Goal: Transaction & Acquisition: Purchase product/service

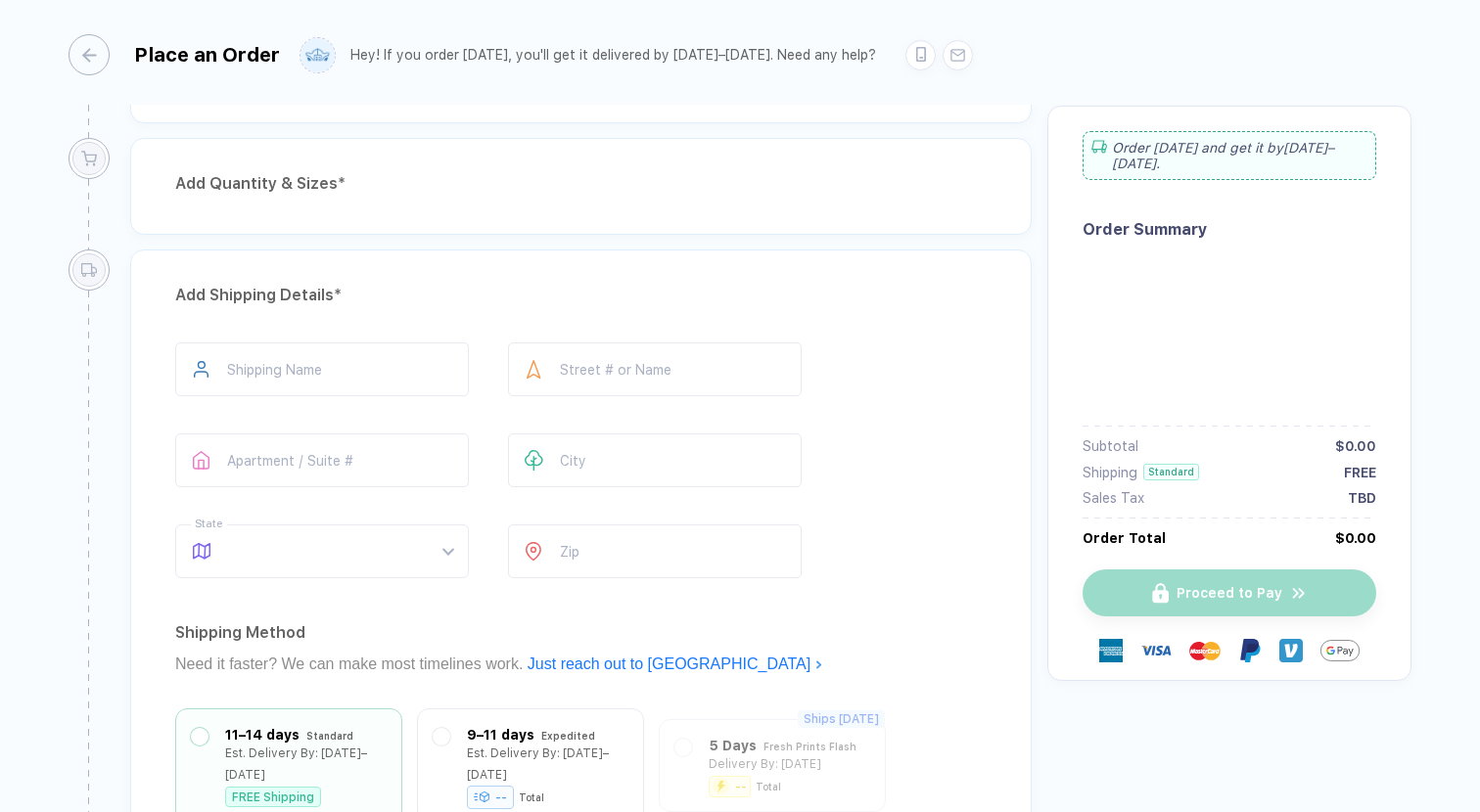
scroll to position [258, 0]
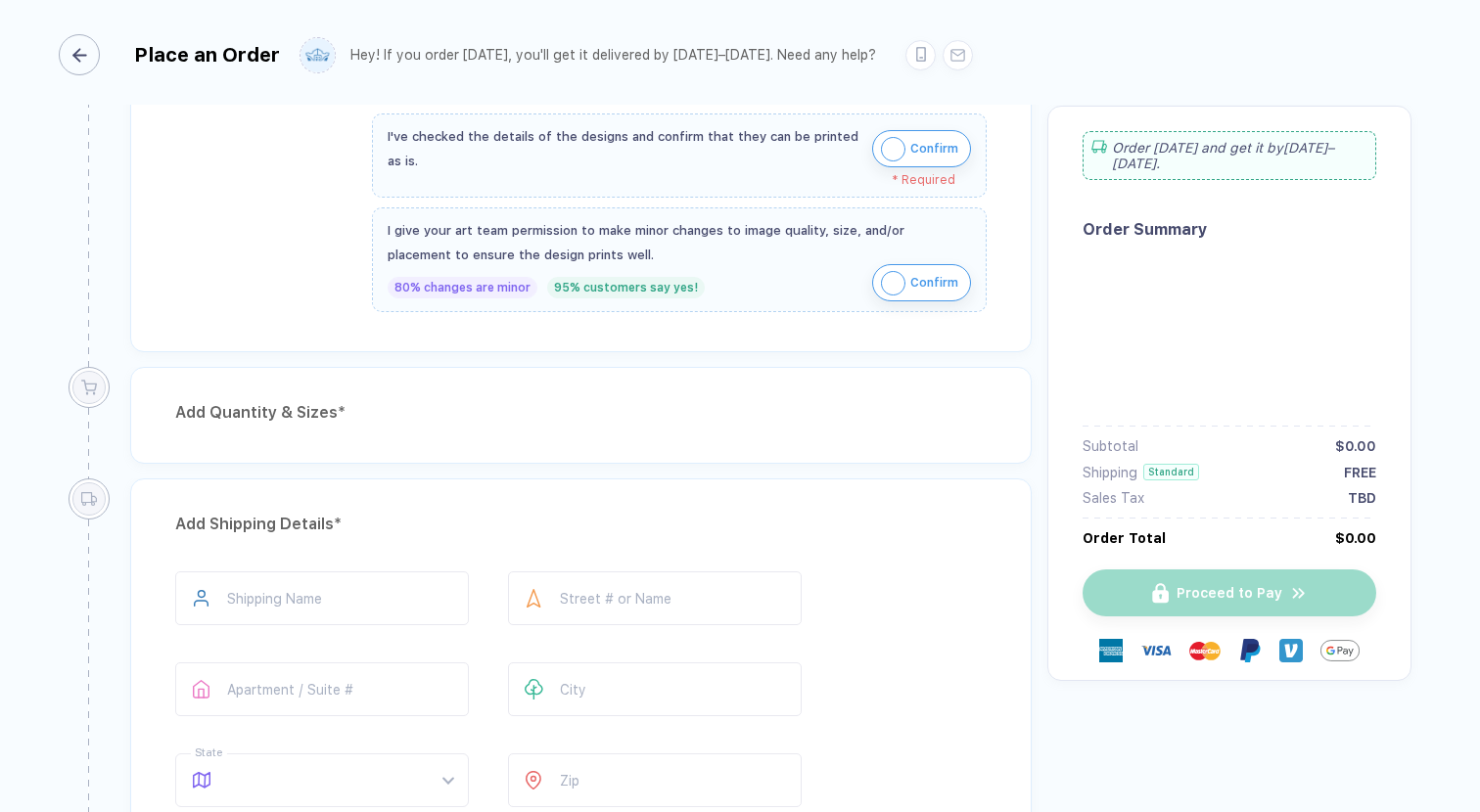
click at [89, 55] on div "button" at bounding box center [79, 55] width 41 height 41
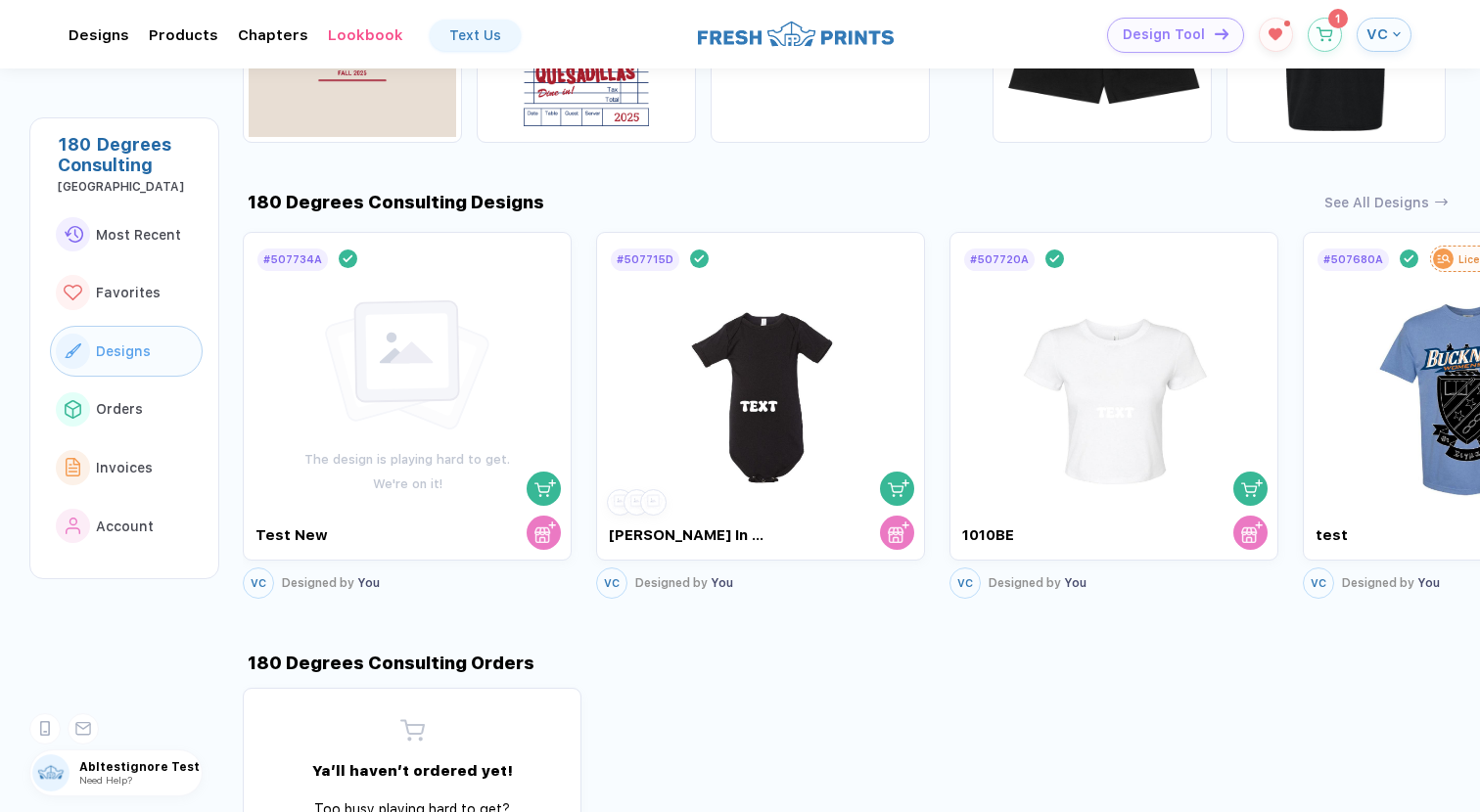
scroll to position [822, 0]
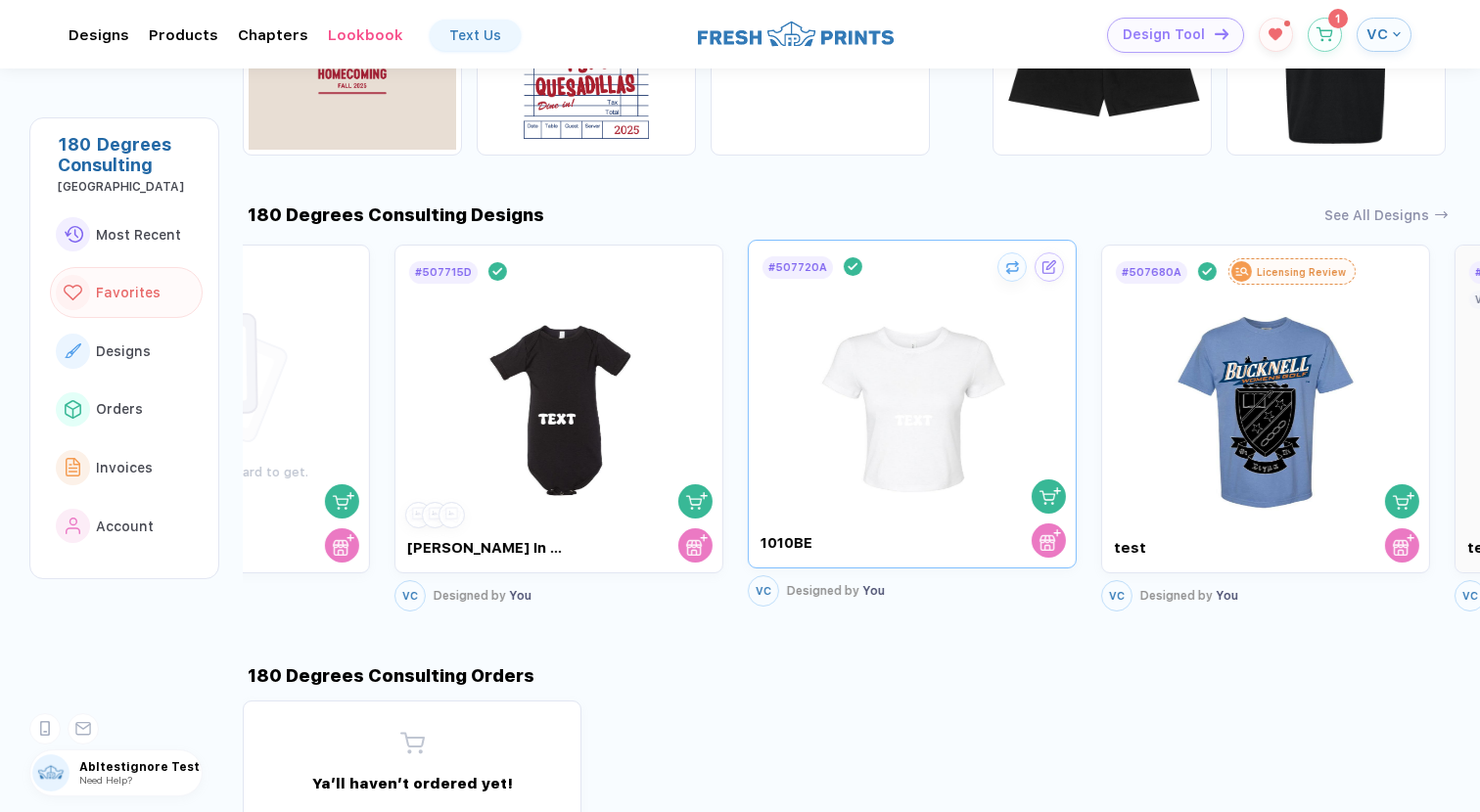
drag, startPoint x: 1144, startPoint y: 382, endPoint x: 286, endPoint y: 382, distance: 858.0
click at [801, 382] on img at bounding box center [911, 395] width 220 height 230
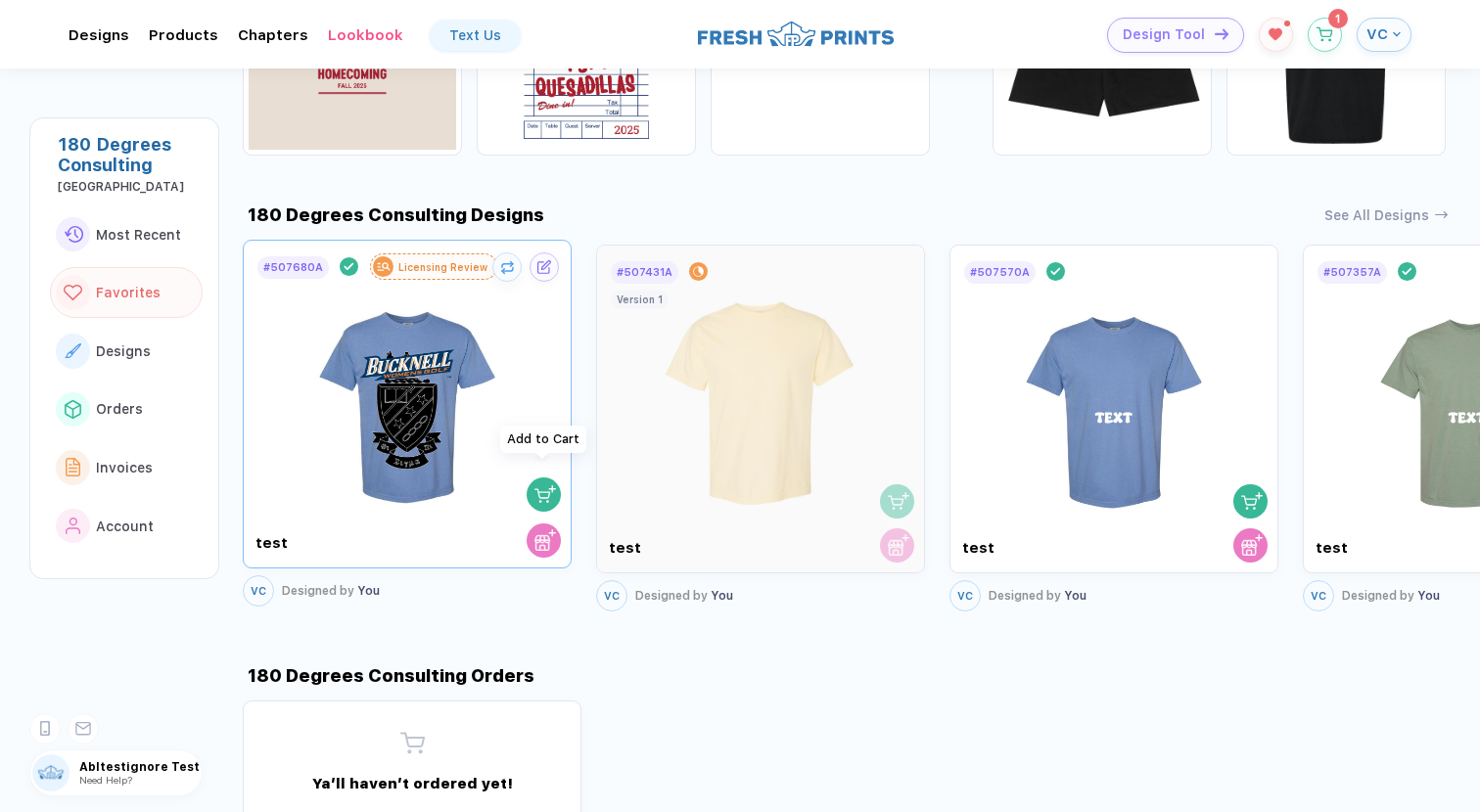
click at [545, 483] on img "button" at bounding box center [545, 494] width 22 height 22
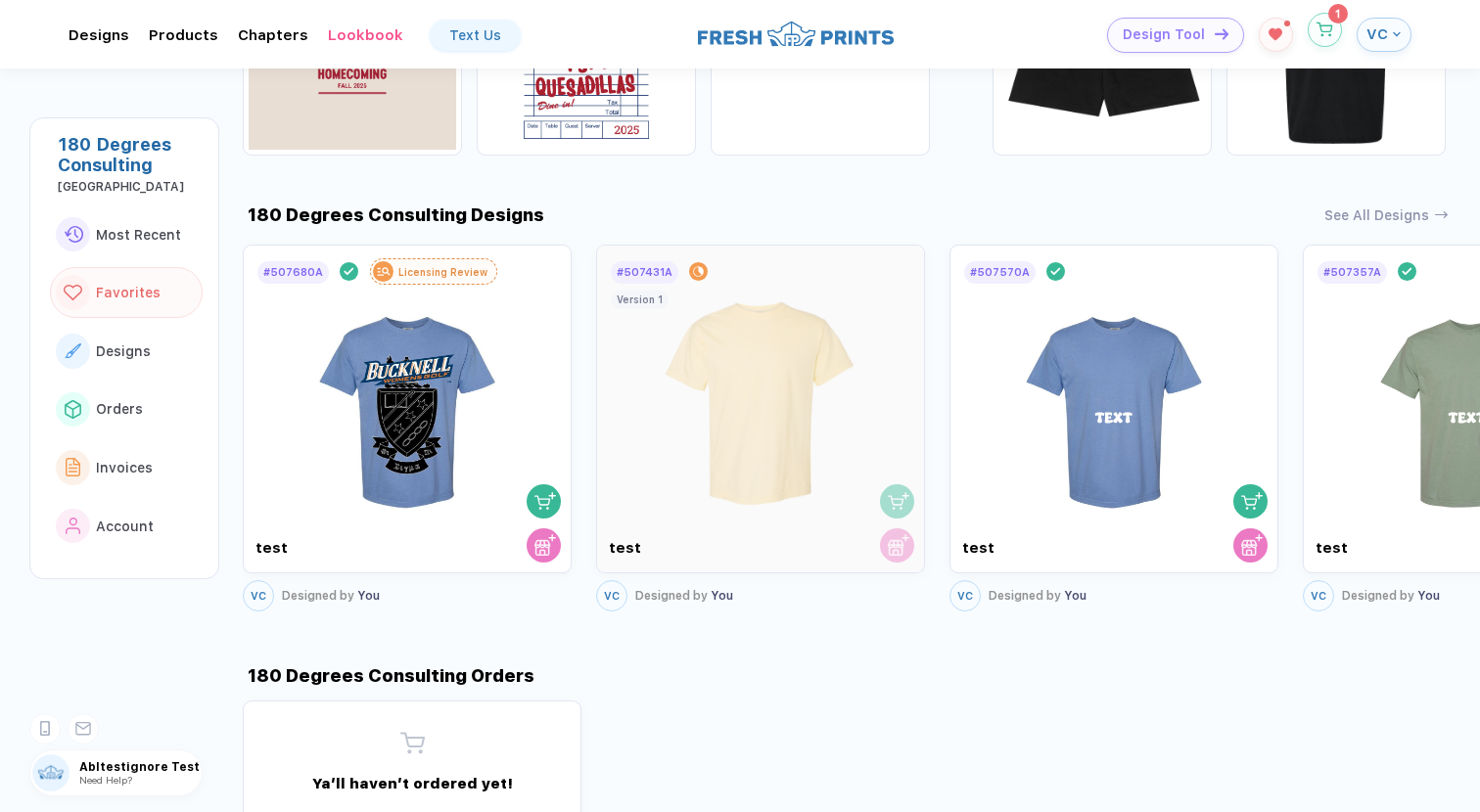
click at [1327, 43] on button "button" at bounding box center [1324, 30] width 35 height 35
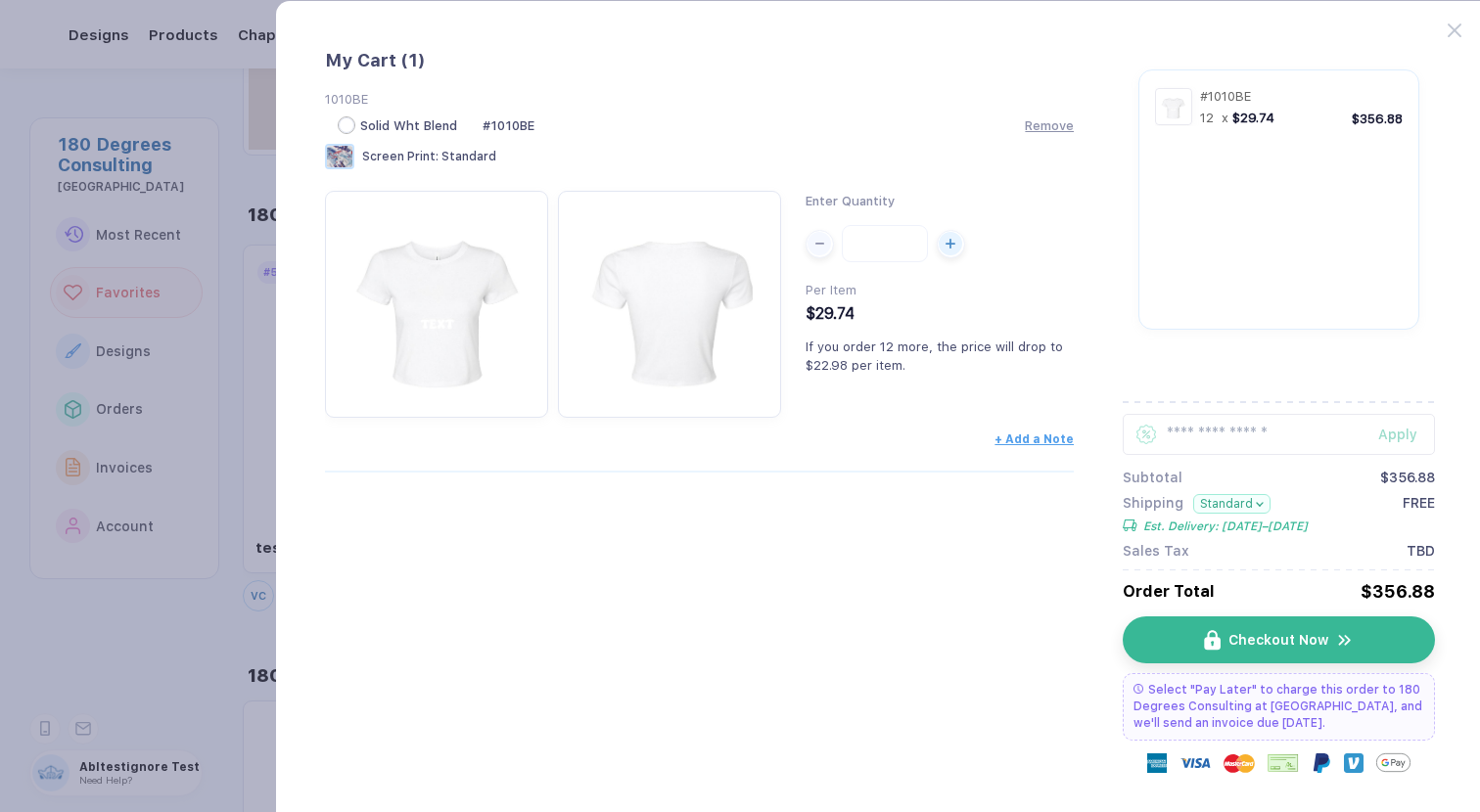
click at [1053, 118] on div "Solid Wht Blend # 1010BE Remove" at bounding box center [699, 125] width 750 height 18
click at [1053, 122] on span "Remove" at bounding box center [1049, 121] width 49 height 15
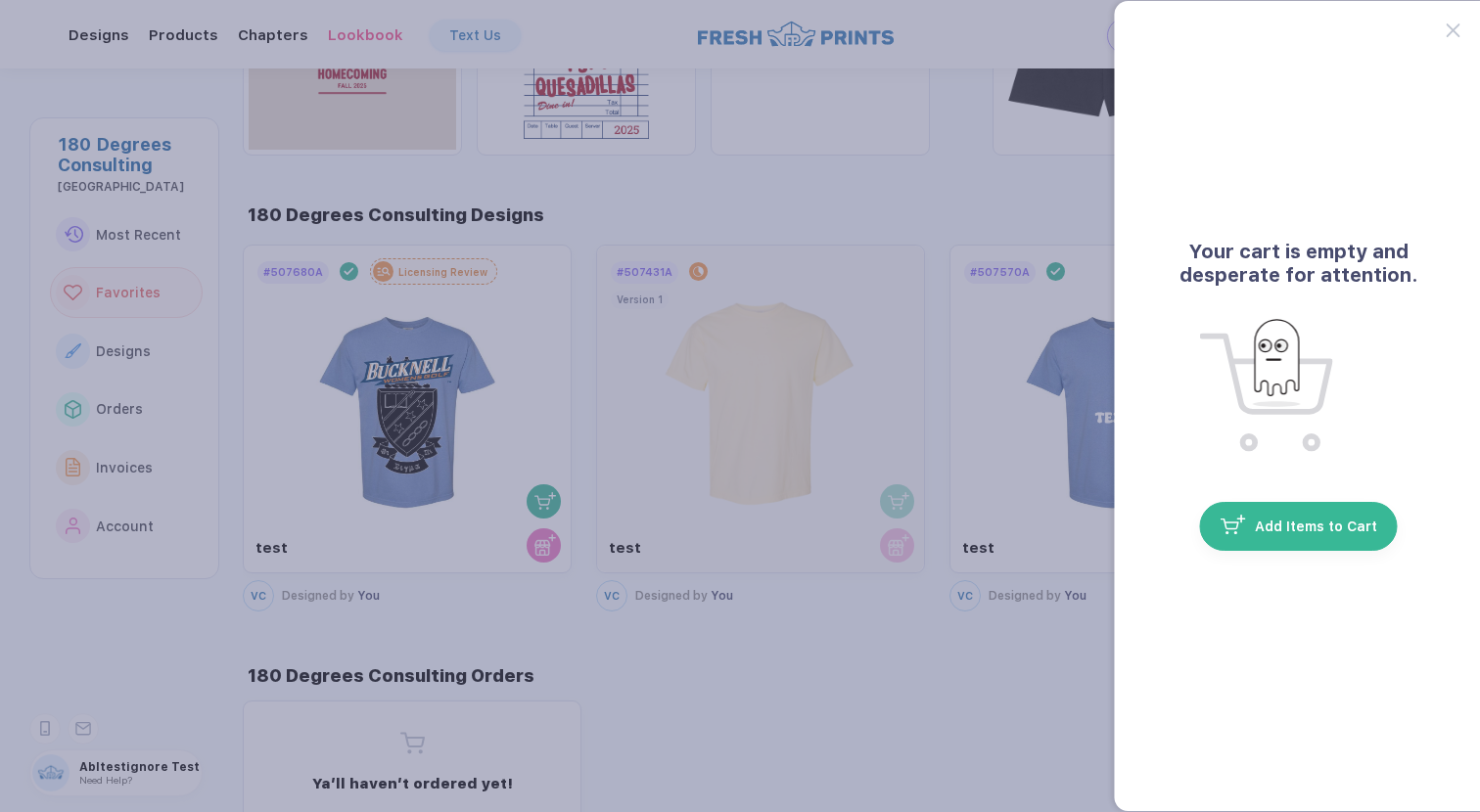
click at [497, 134] on button "button" at bounding box center [740, 406] width 1480 height 812
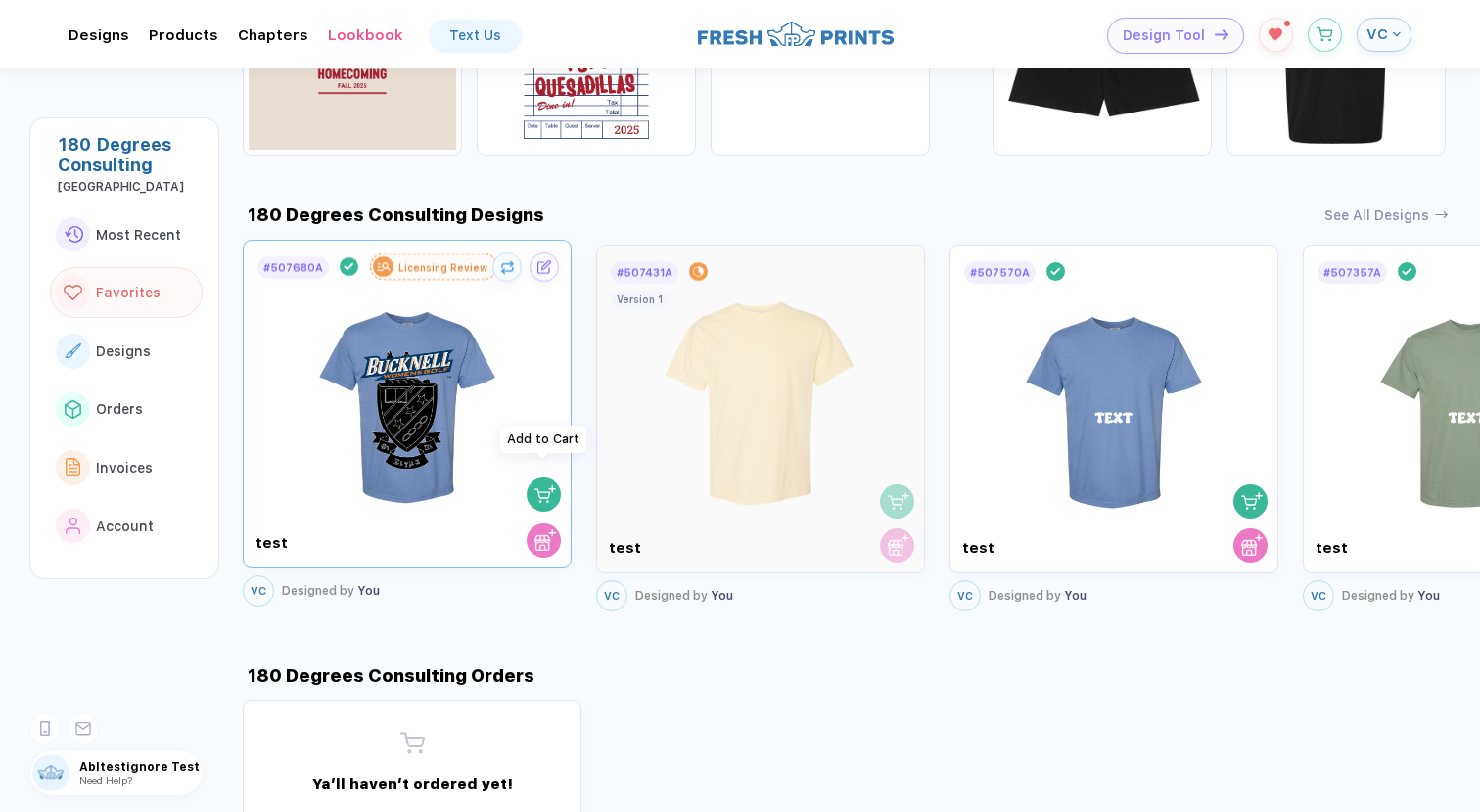
click at [549, 483] on img "button" at bounding box center [545, 494] width 22 height 22
click at [558, 477] on button "button" at bounding box center [543, 494] width 35 height 35
click at [557, 477] on button "button" at bounding box center [543, 494] width 35 height 35
click at [541, 483] on img "button" at bounding box center [545, 494] width 22 height 22
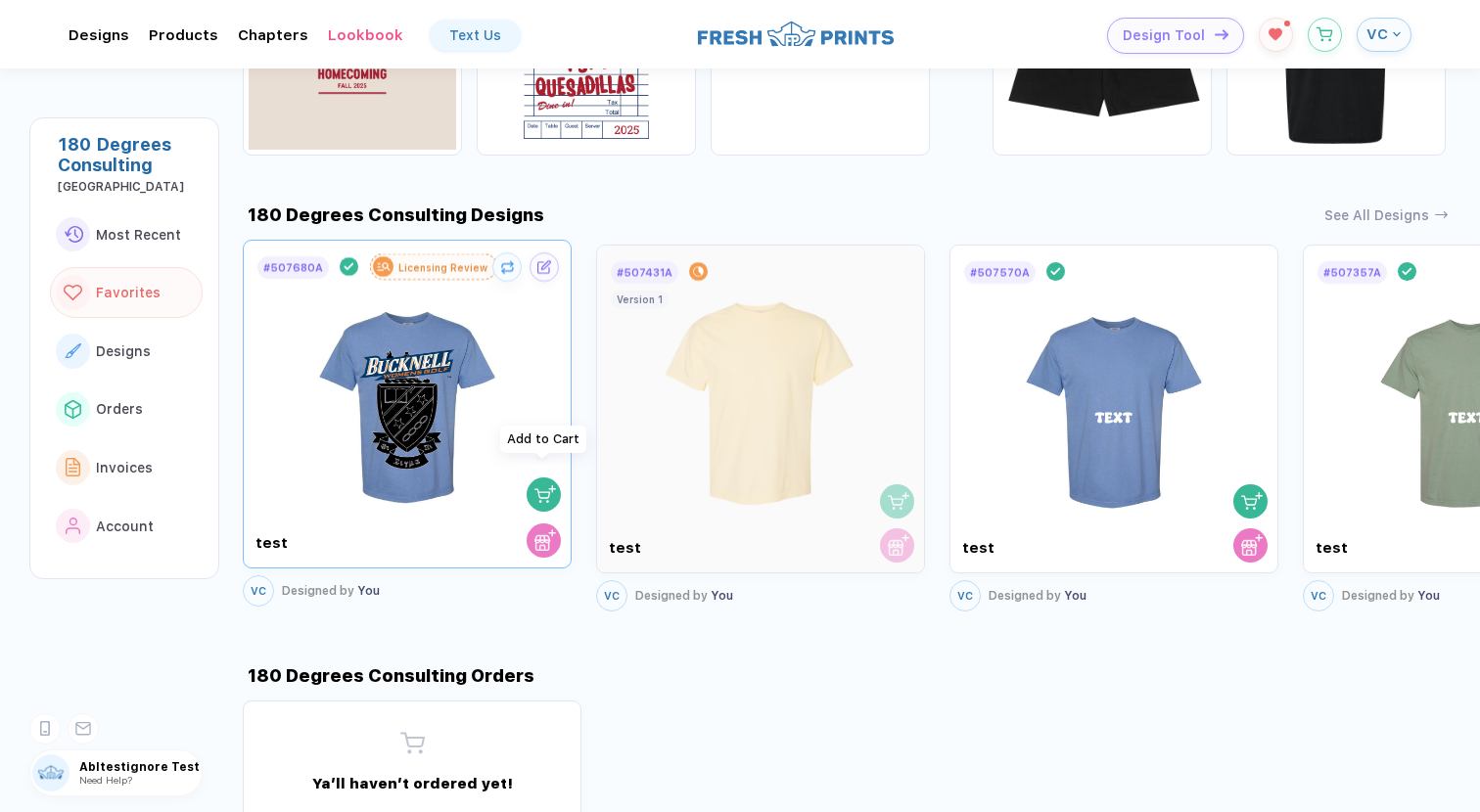
click at [541, 483] on img "button" at bounding box center [545, 494] width 22 height 22
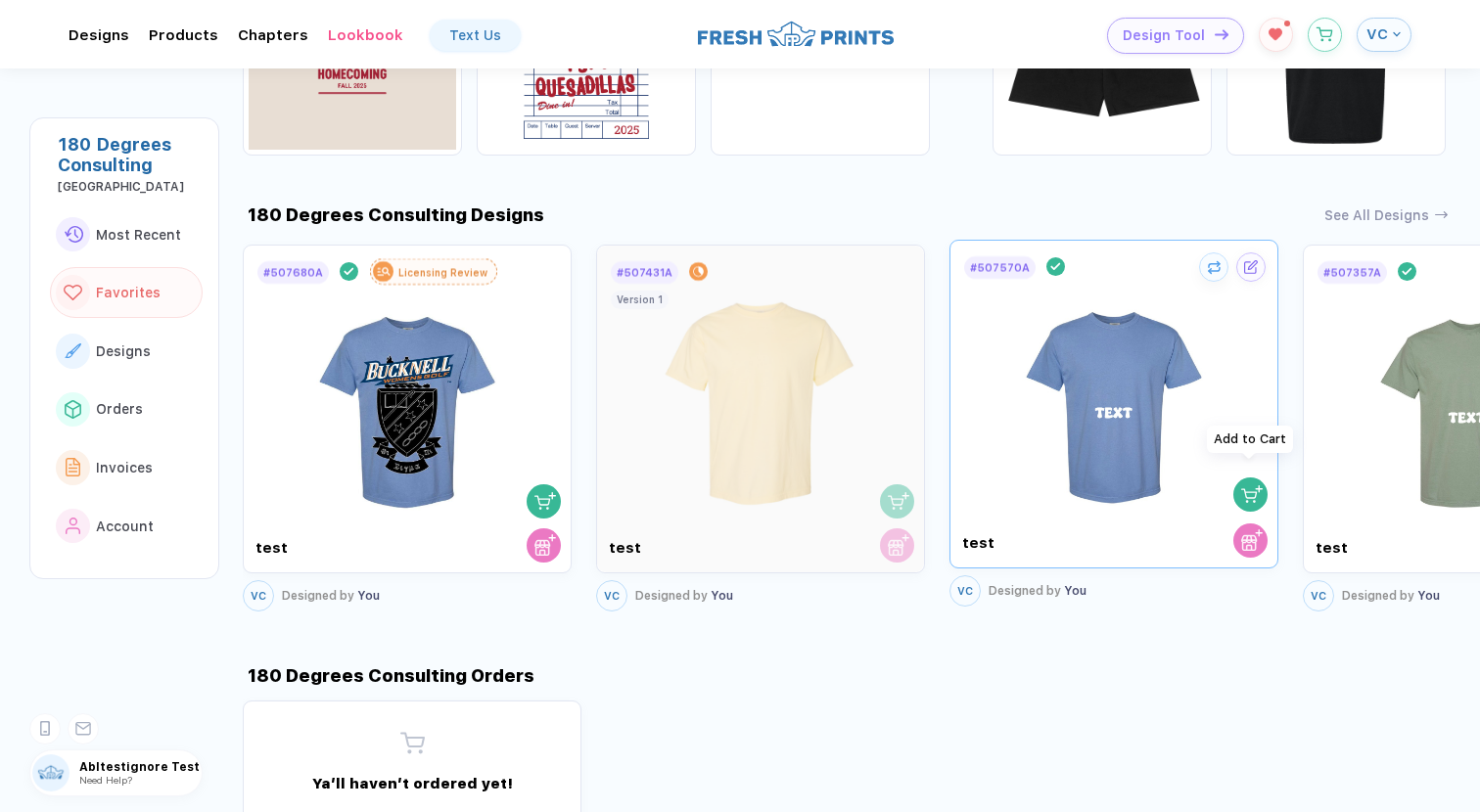
click at [1238, 481] on div "button" at bounding box center [1251, 494] width 28 height 27
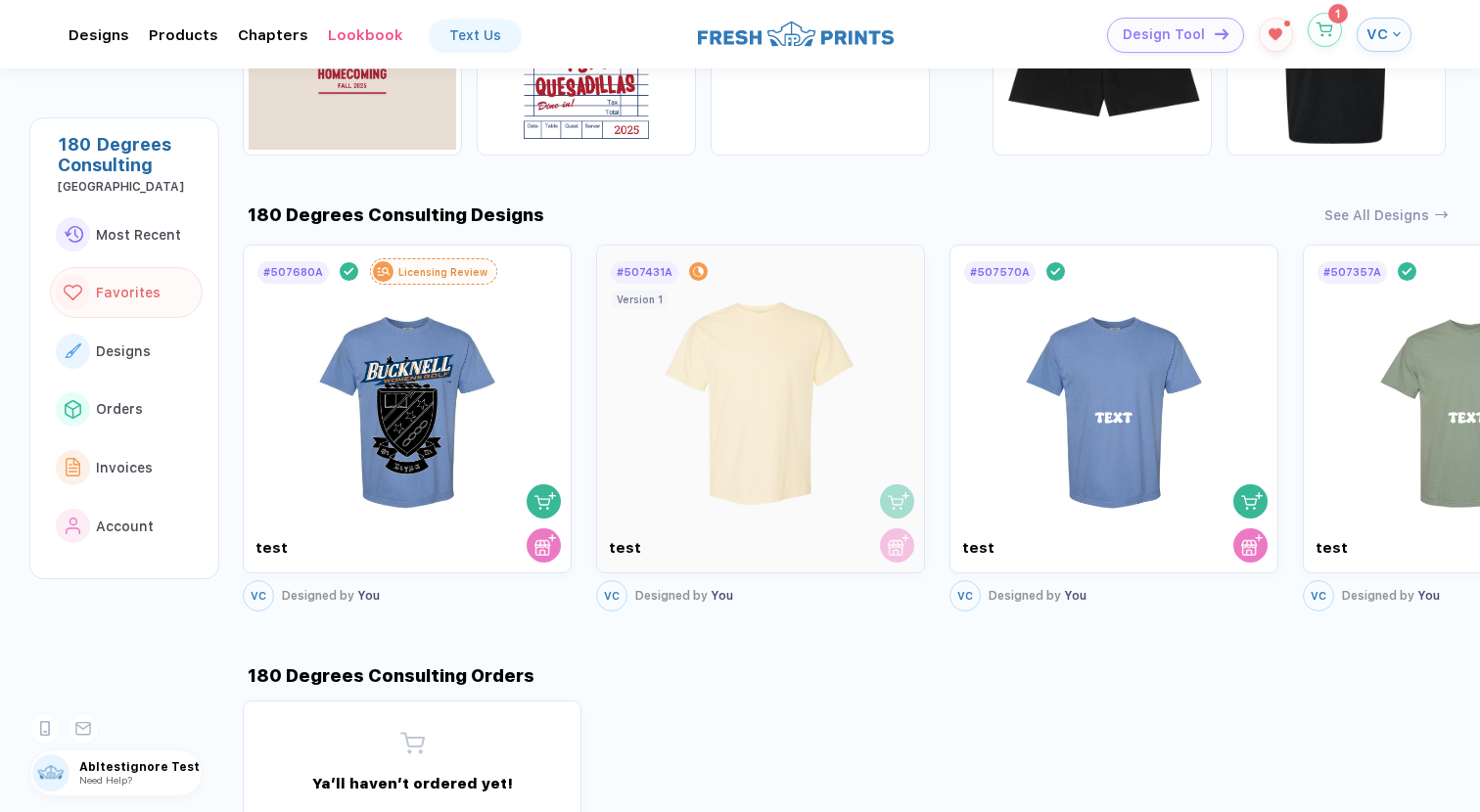
click at [1320, 35] on icon "button" at bounding box center [1324, 30] width 17 height 15
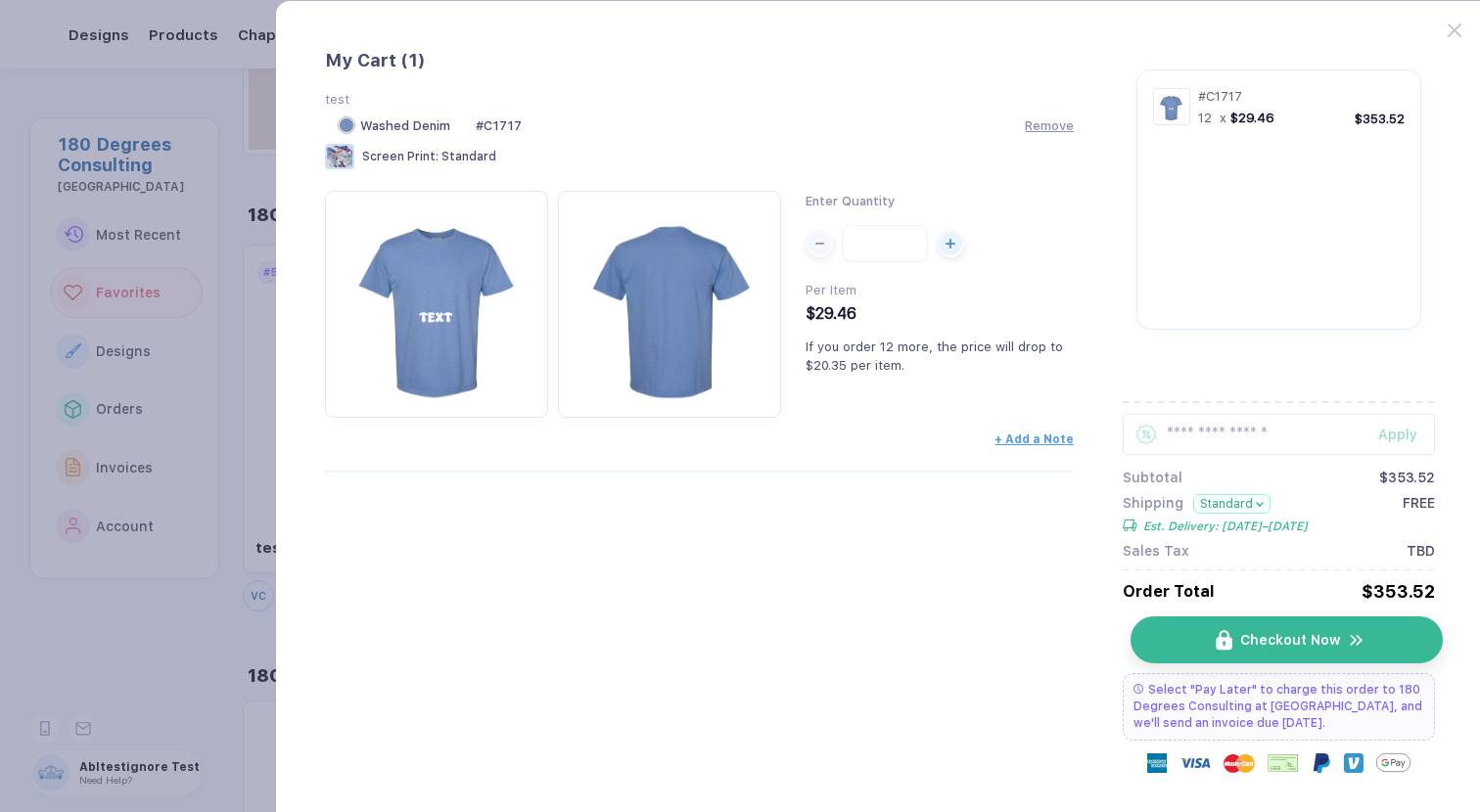
click at [1336, 644] on span "Checkout Now" at bounding box center [1289, 640] width 100 height 16
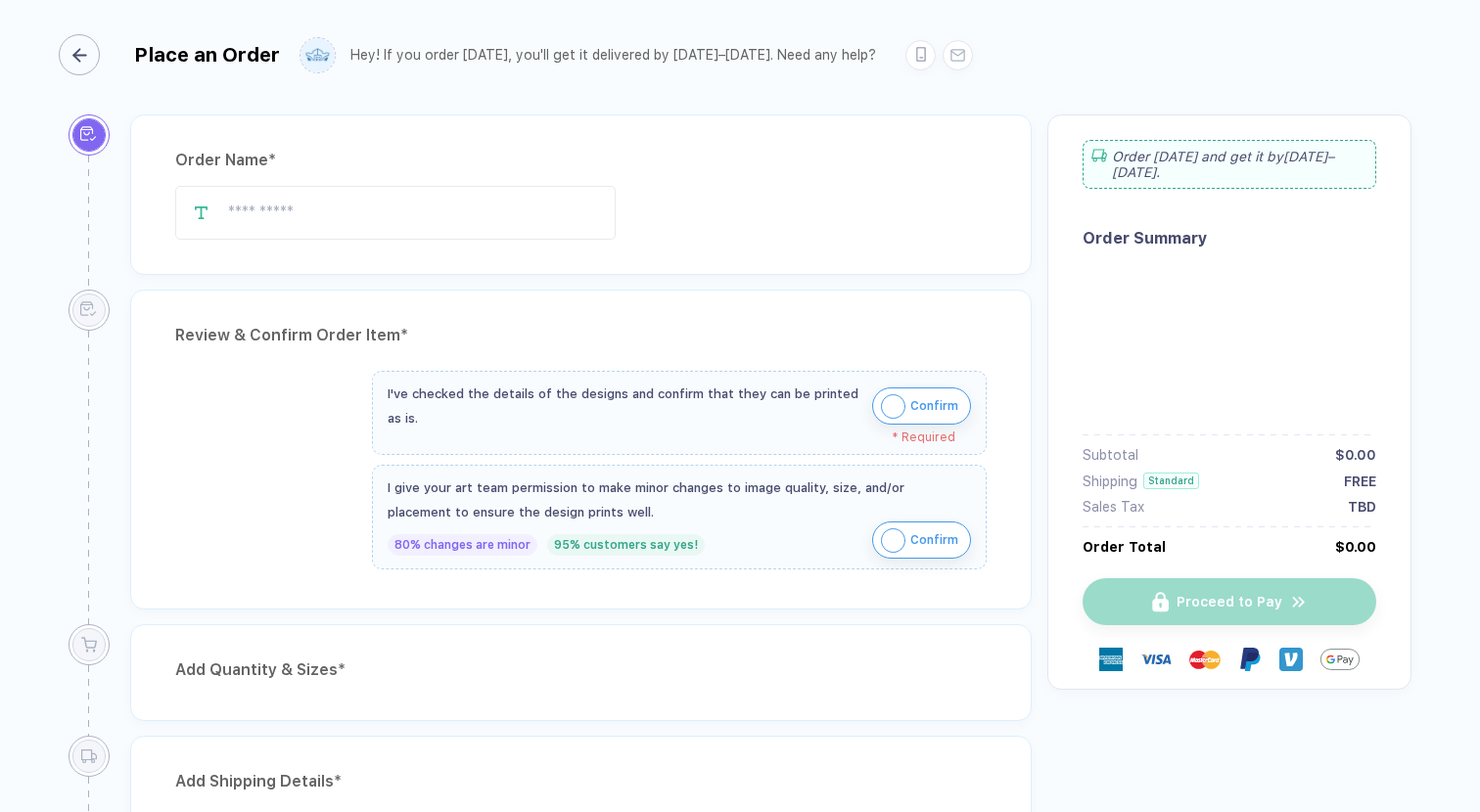
click at [87, 45] on div "button" at bounding box center [79, 55] width 41 height 41
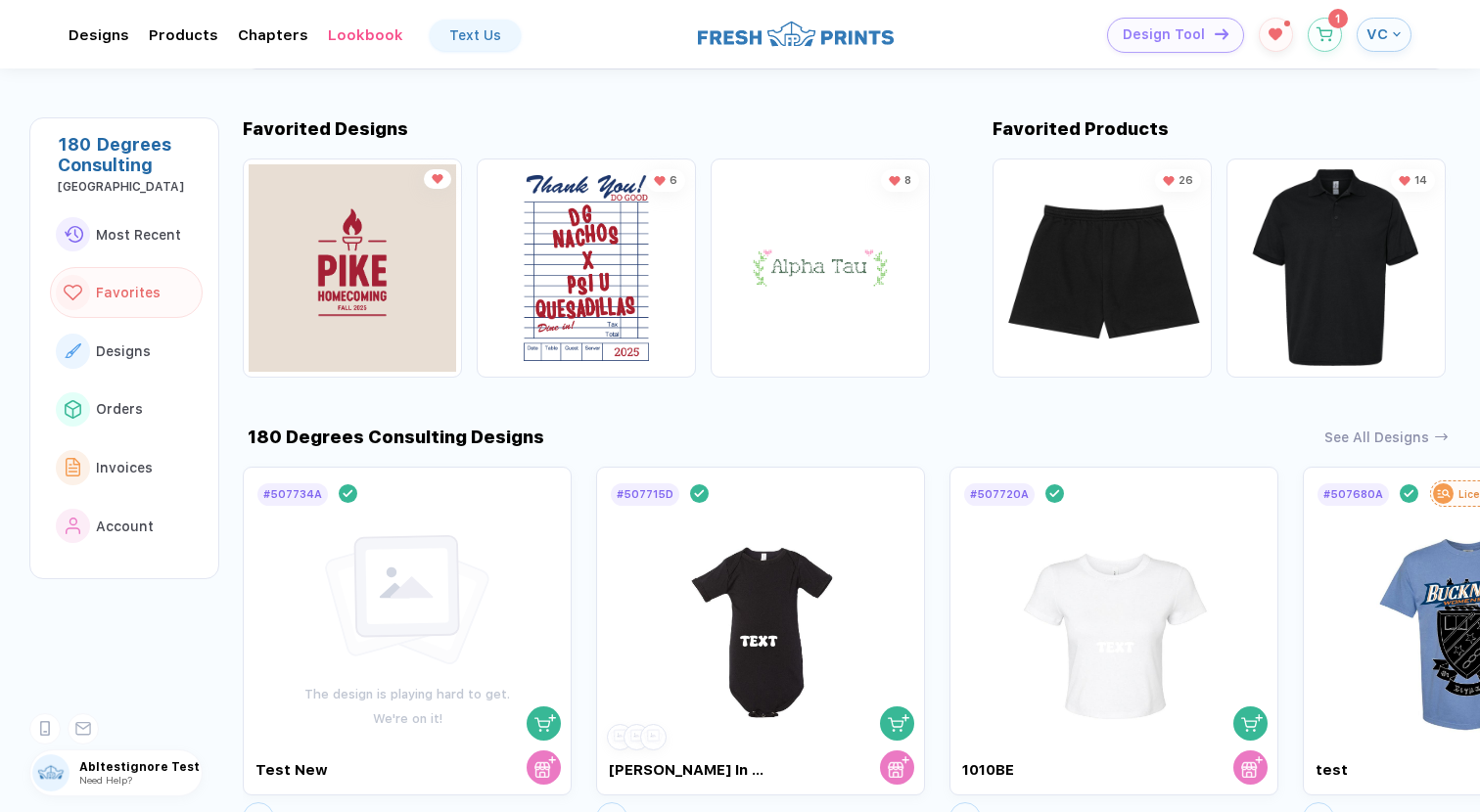
scroll to position [603, 0]
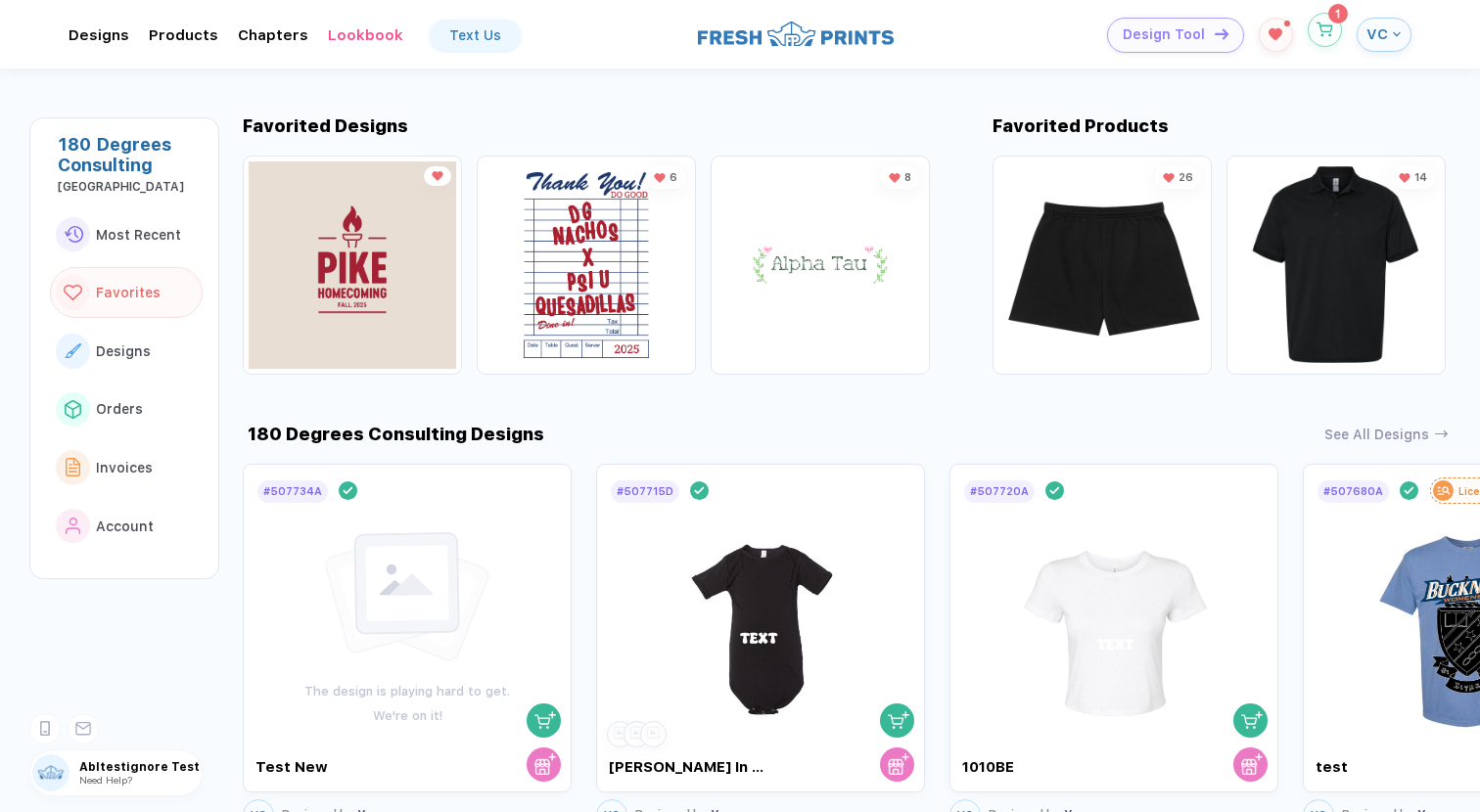
click at [1330, 47] on span "1" at bounding box center [1324, 31] width 35 height 36
click at [1326, 32] on icon "button" at bounding box center [1325, 27] width 16 height 9
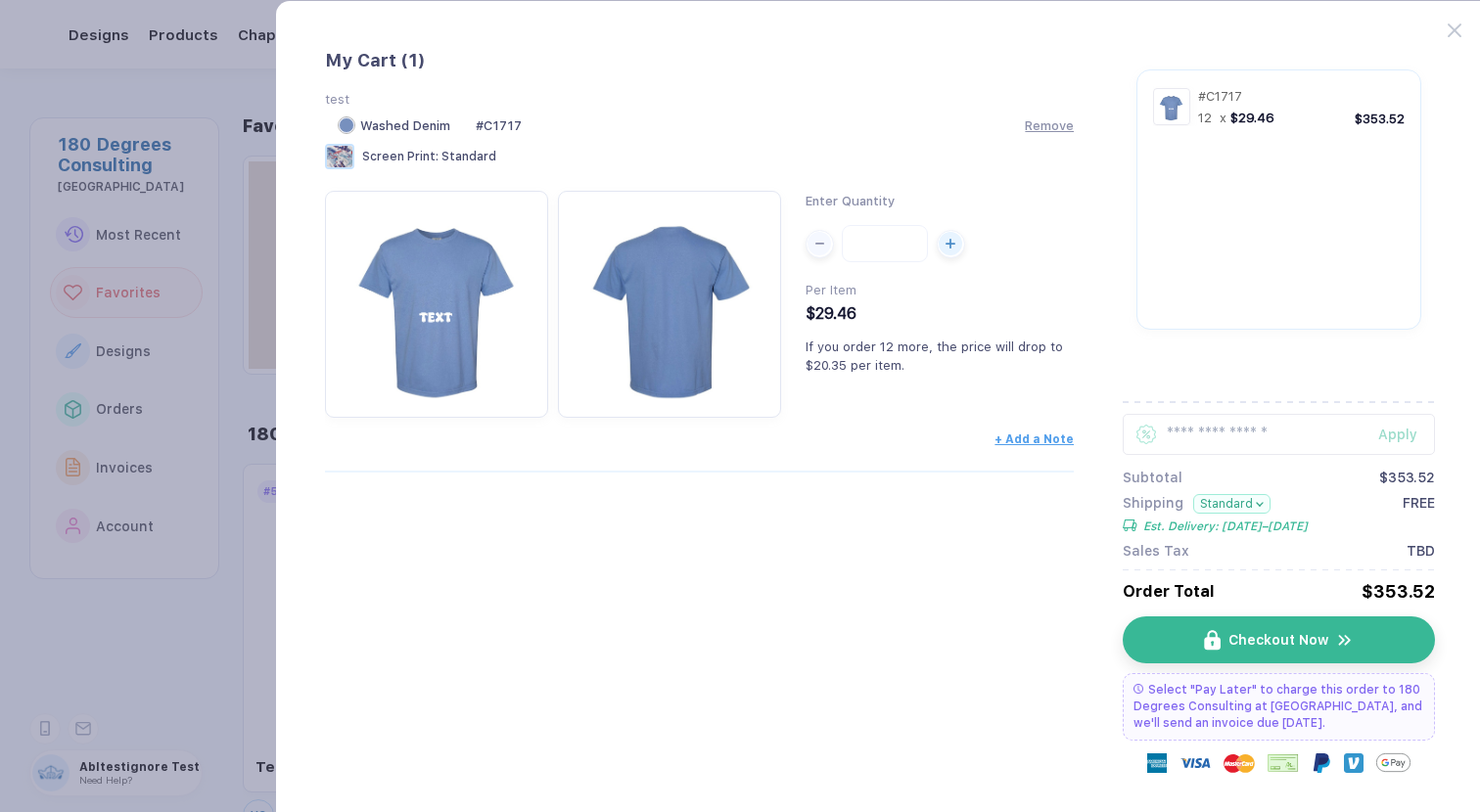
click at [504, 121] on span "# C1717" at bounding box center [498, 125] width 46 height 15
click at [1304, 637] on span "Checkout Now" at bounding box center [1289, 640] width 100 height 16
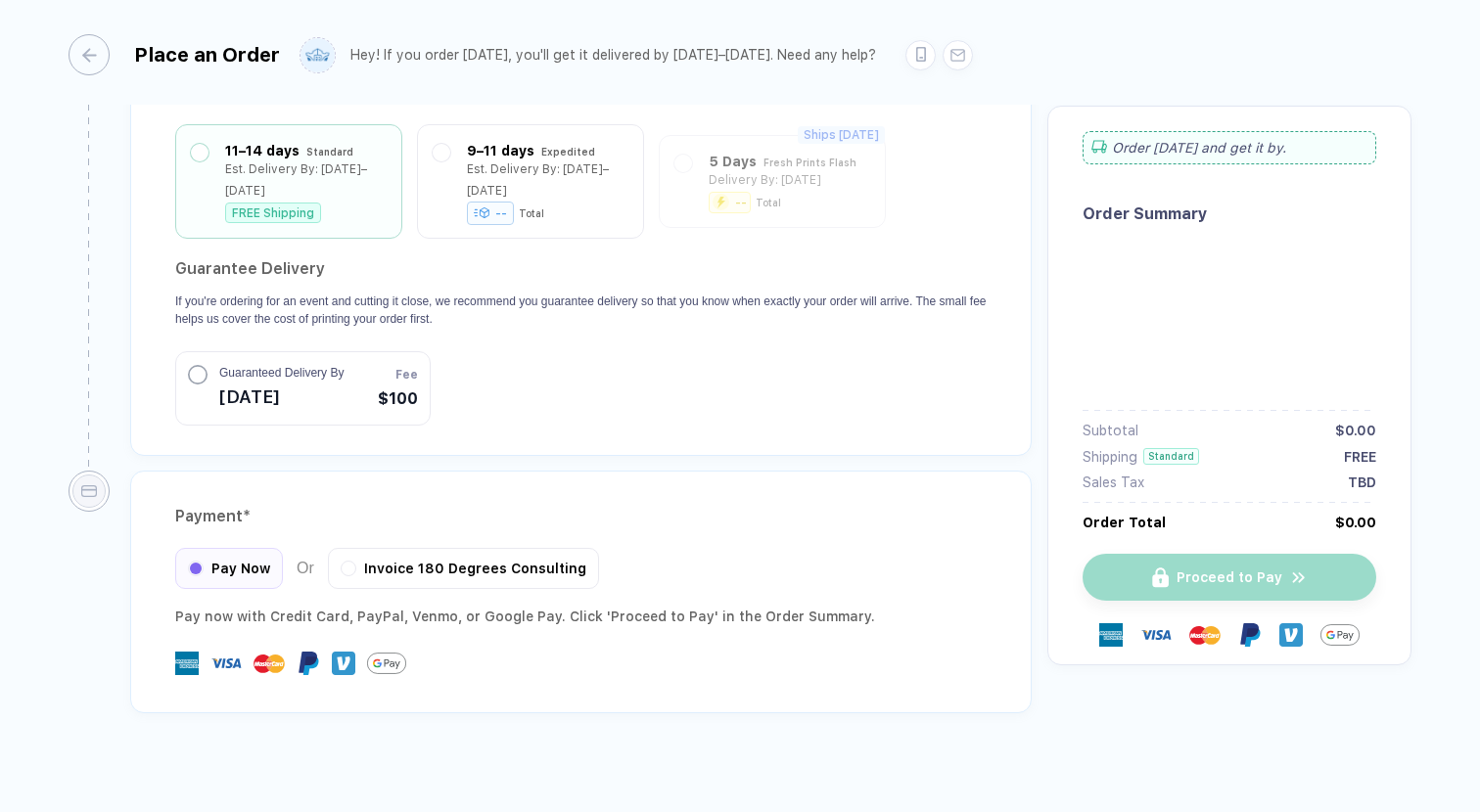
scroll to position [922, 0]
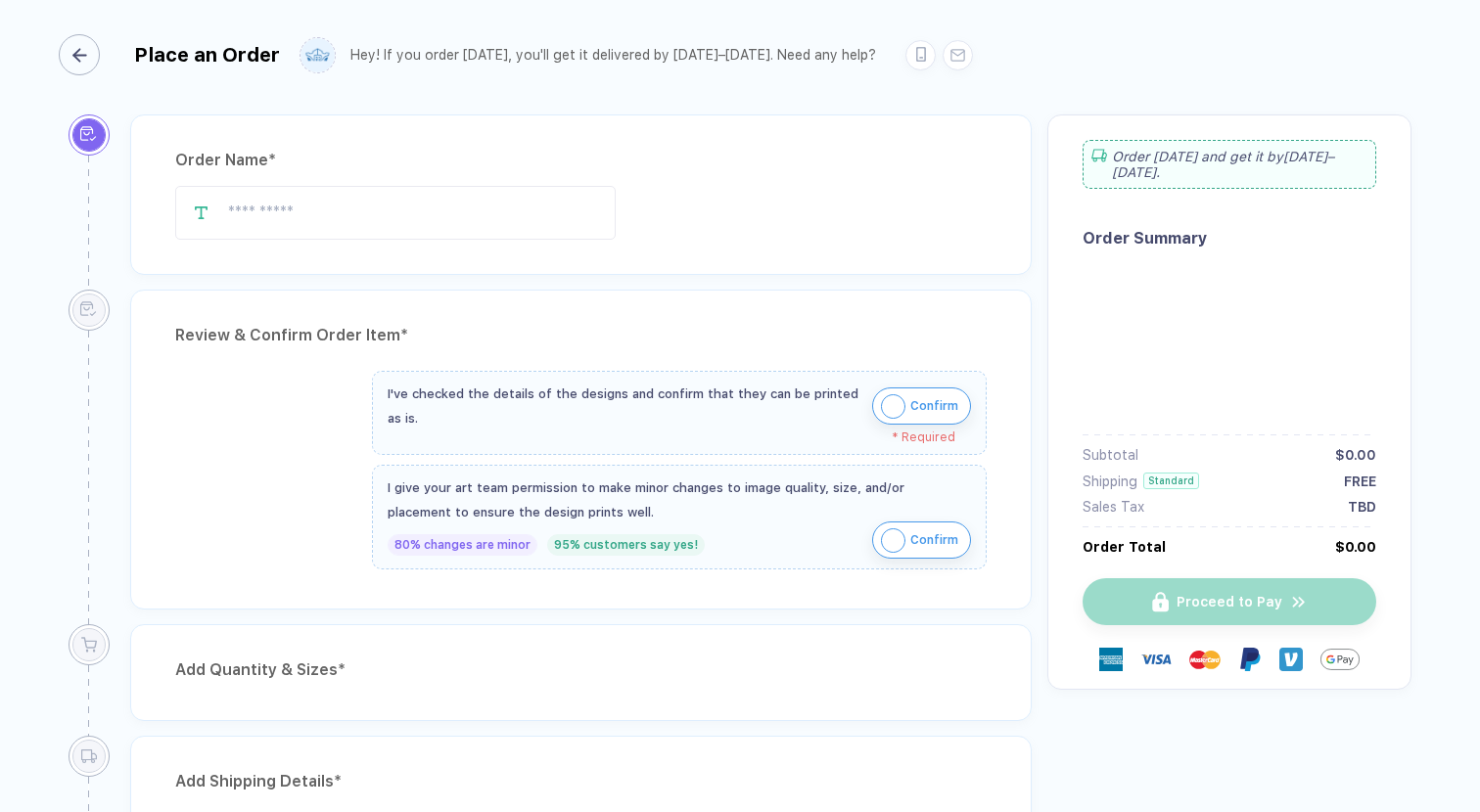
click at [80, 46] on div "button" at bounding box center [79, 55] width 41 height 41
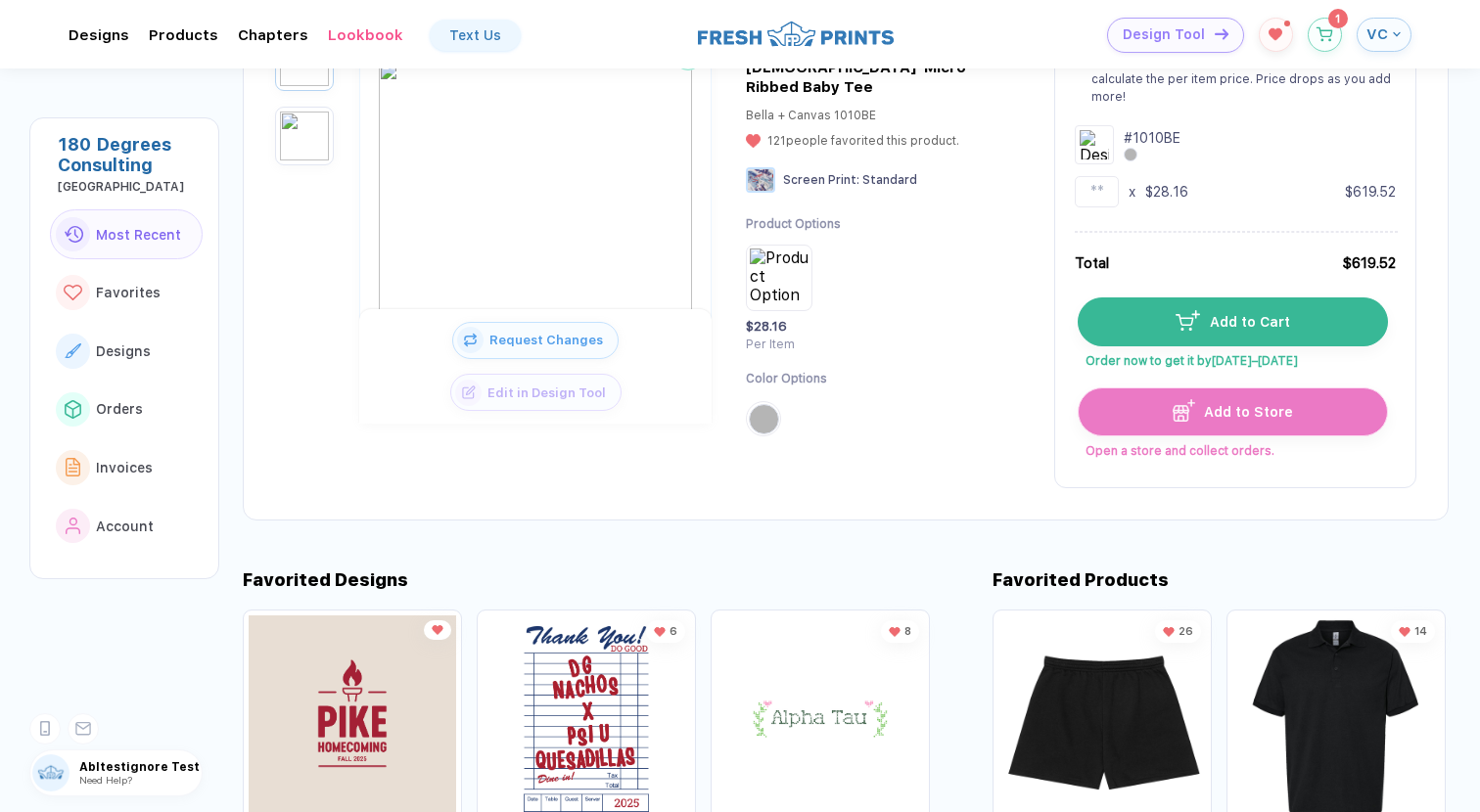
scroll to position [210, 0]
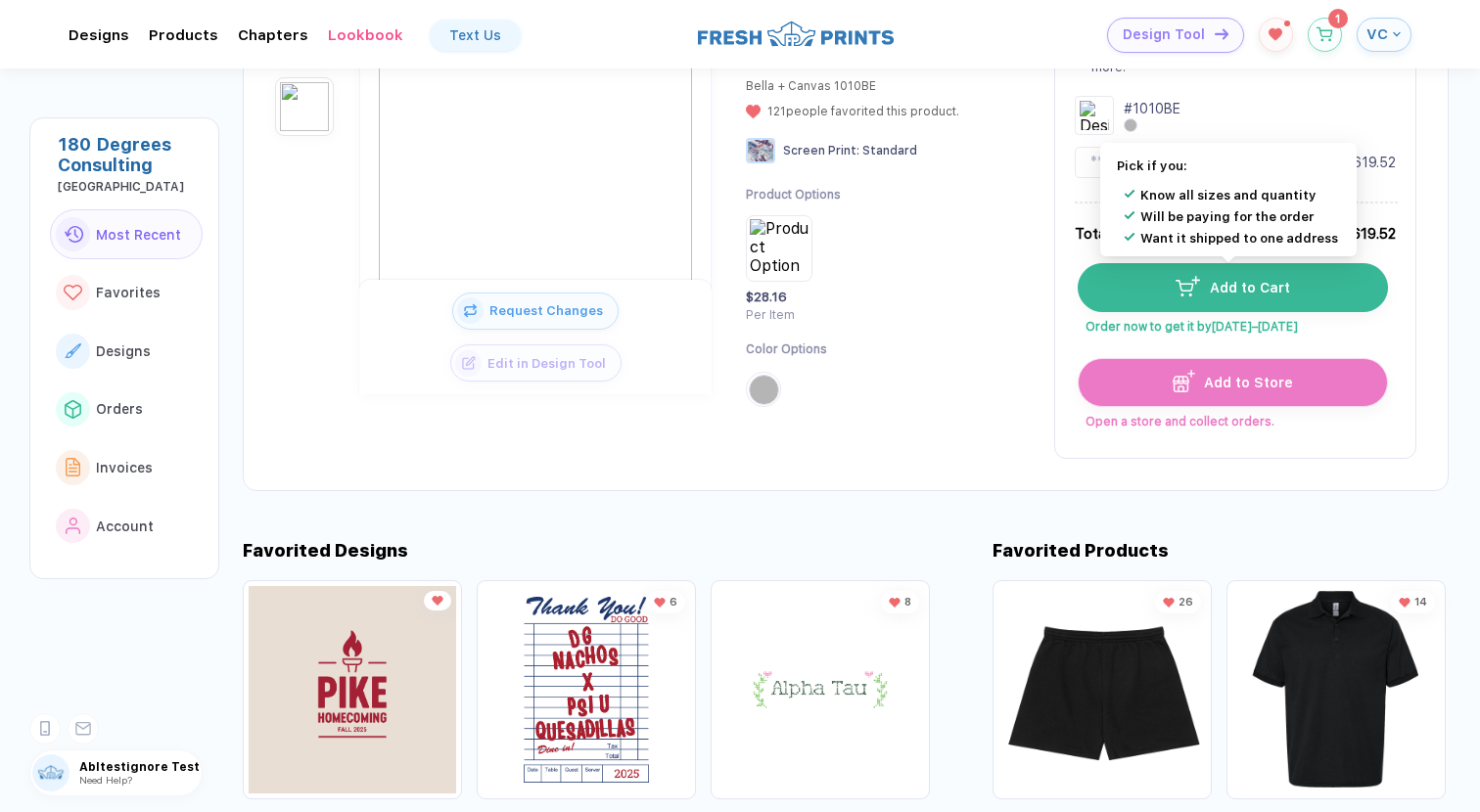
click at [1312, 291] on button "Add to Cart" at bounding box center [1233, 287] width 310 height 49
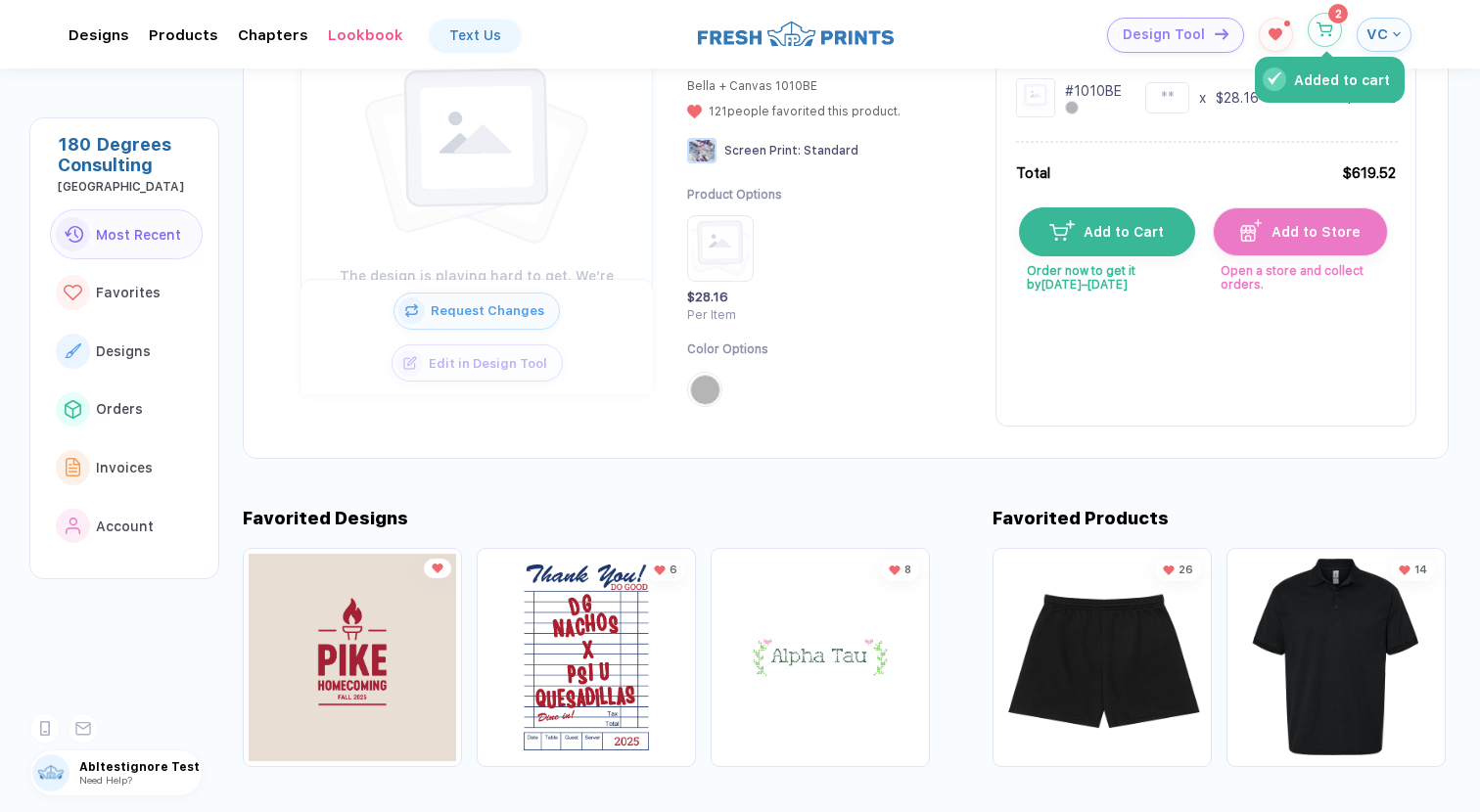
scroll to position [136, 0]
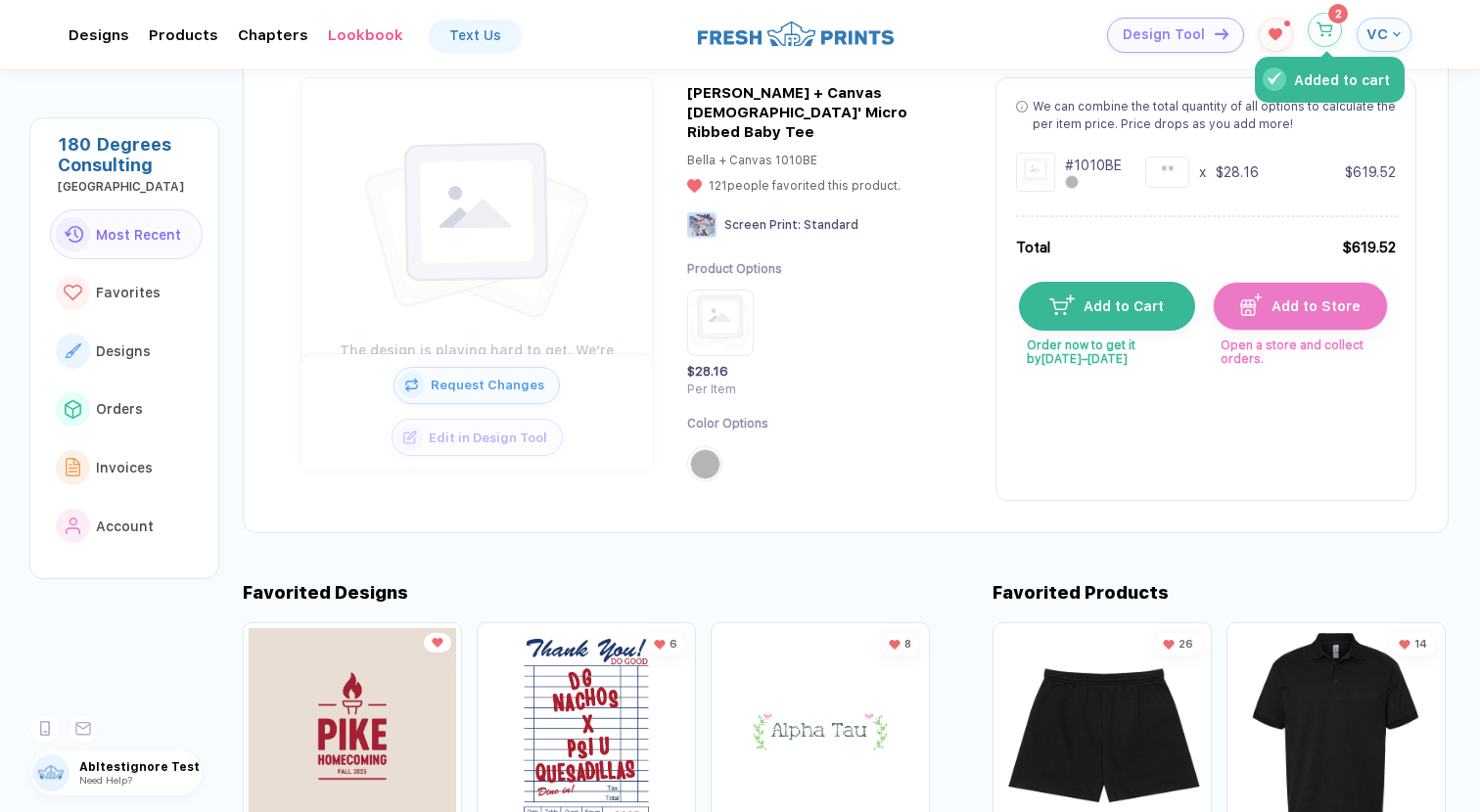
click at [1317, 37] on button "Added to cart" at bounding box center [1324, 30] width 35 height 35
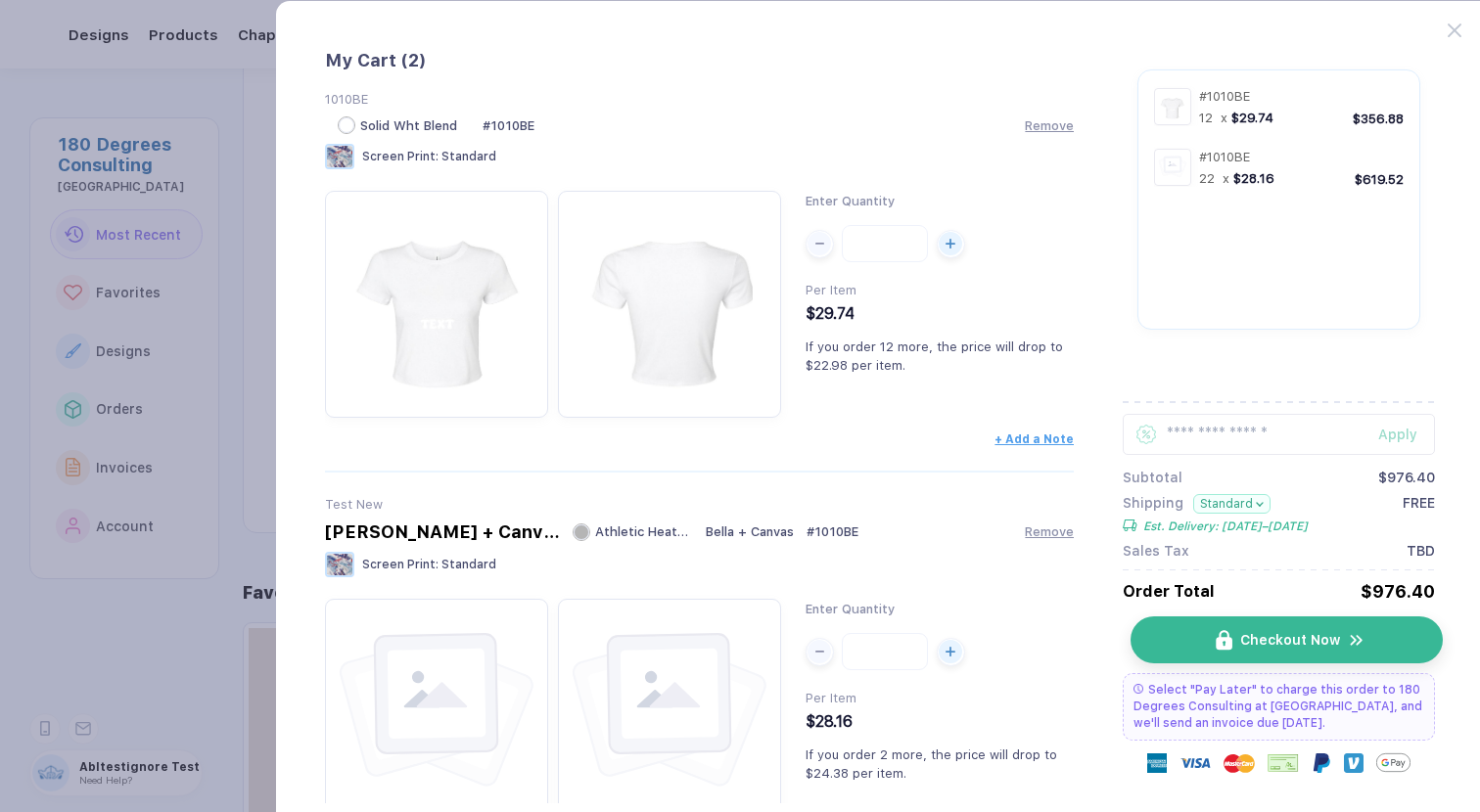
click at [1323, 664] on button "Checkout Now" at bounding box center [1285, 640] width 311 height 47
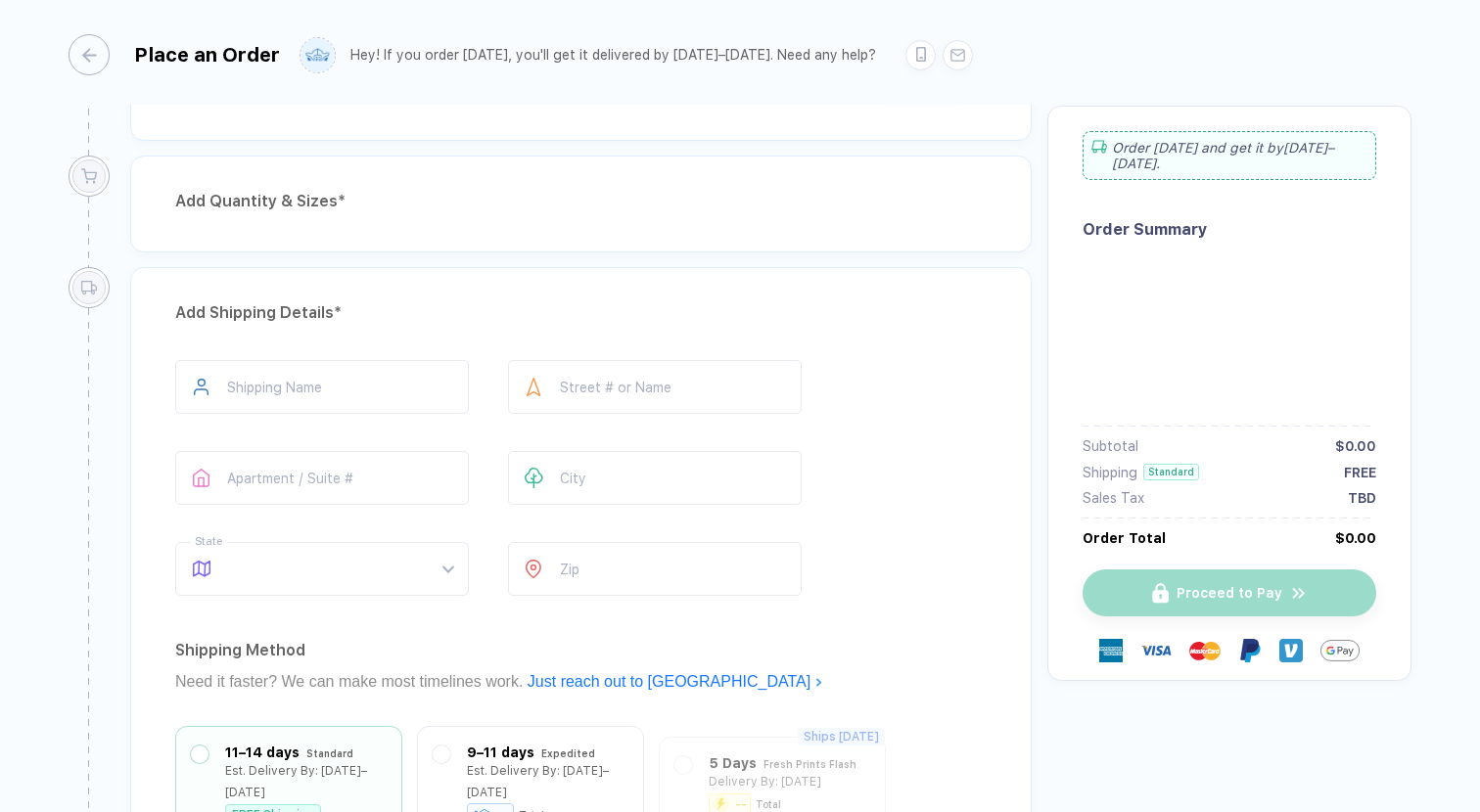
scroll to position [20, 0]
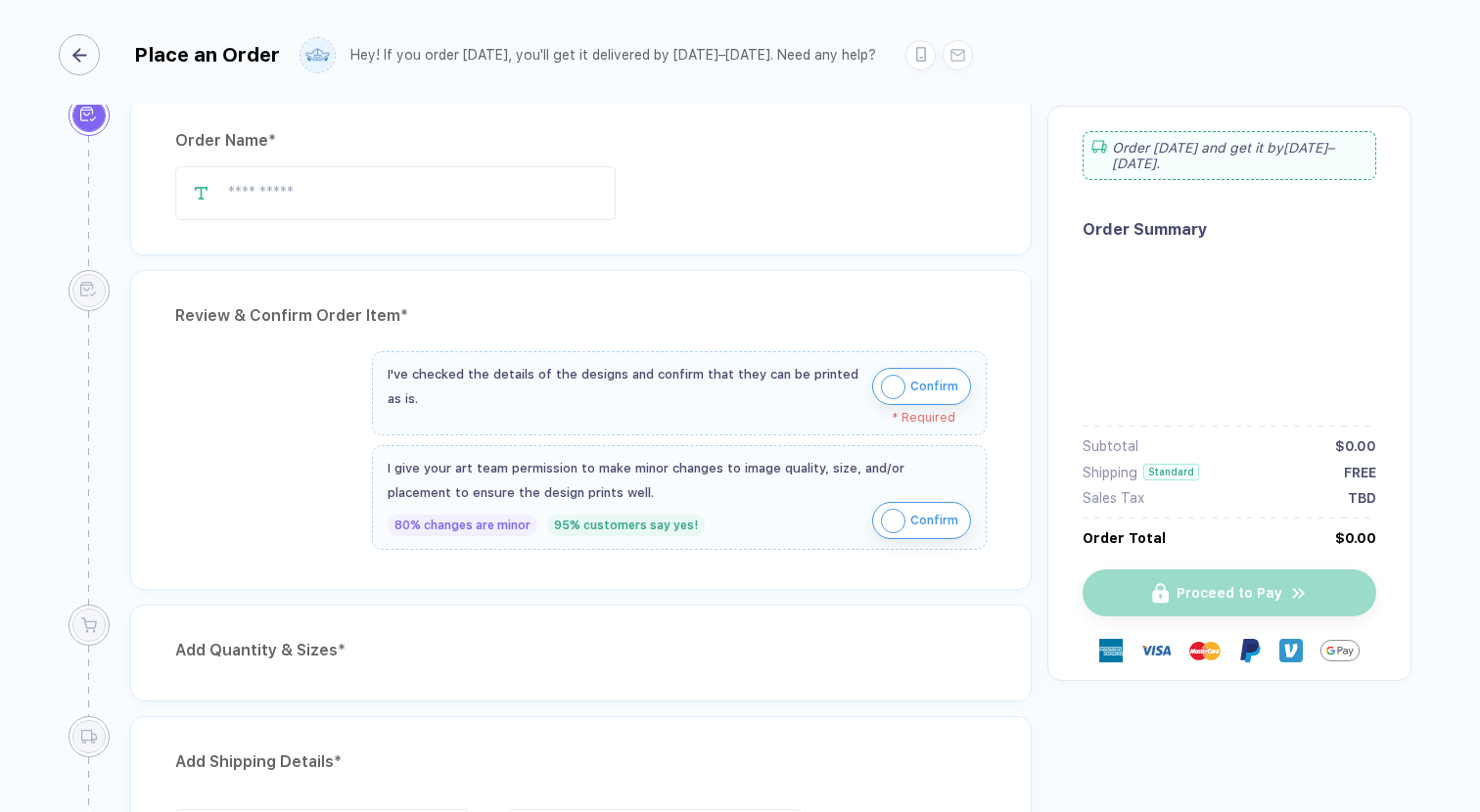
click at [100, 54] on button "button" at bounding box center [83, 55] width 41 height 41
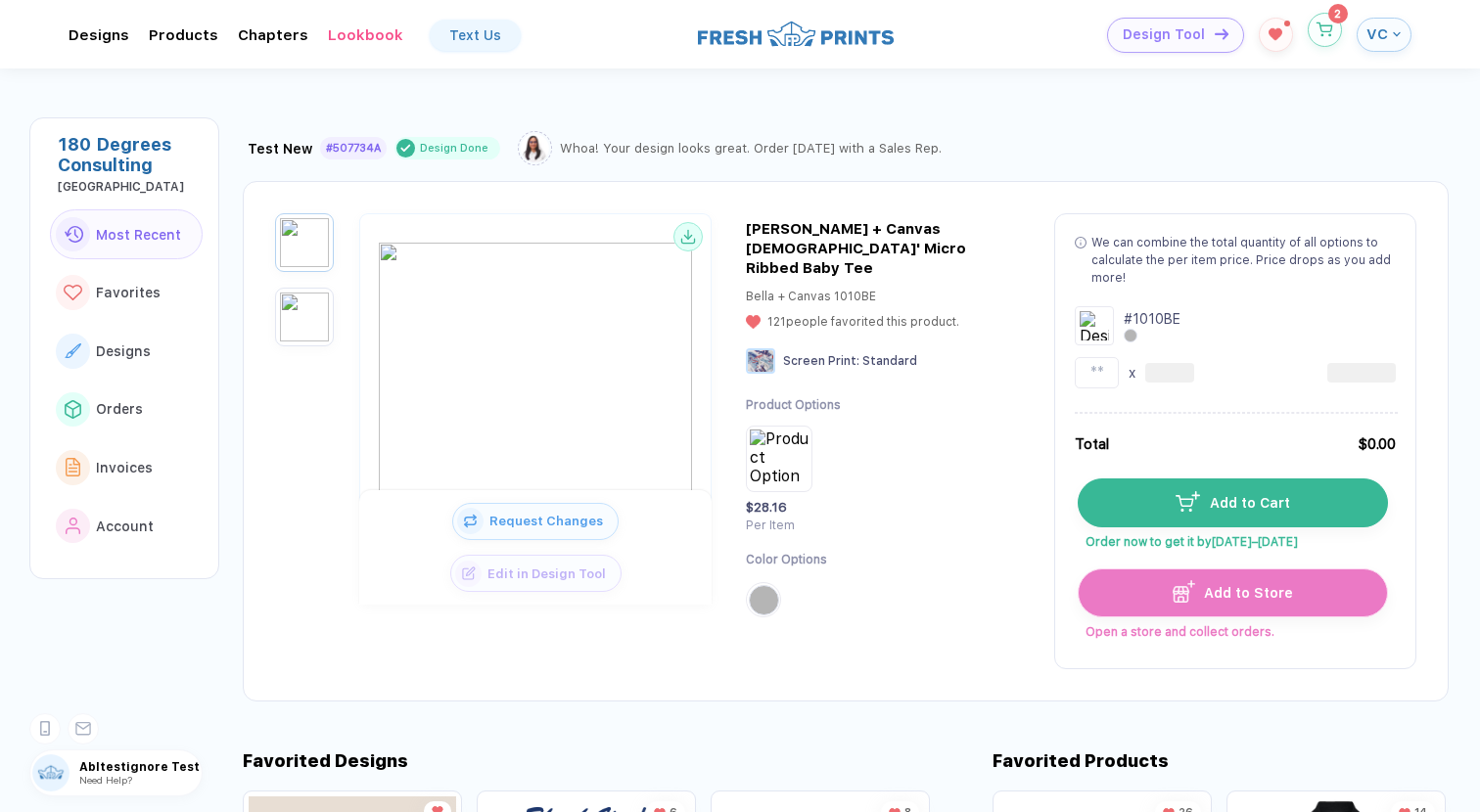
click at [1324, 17] on button "button" at bounding box center [1324, 30] width 35 height 35
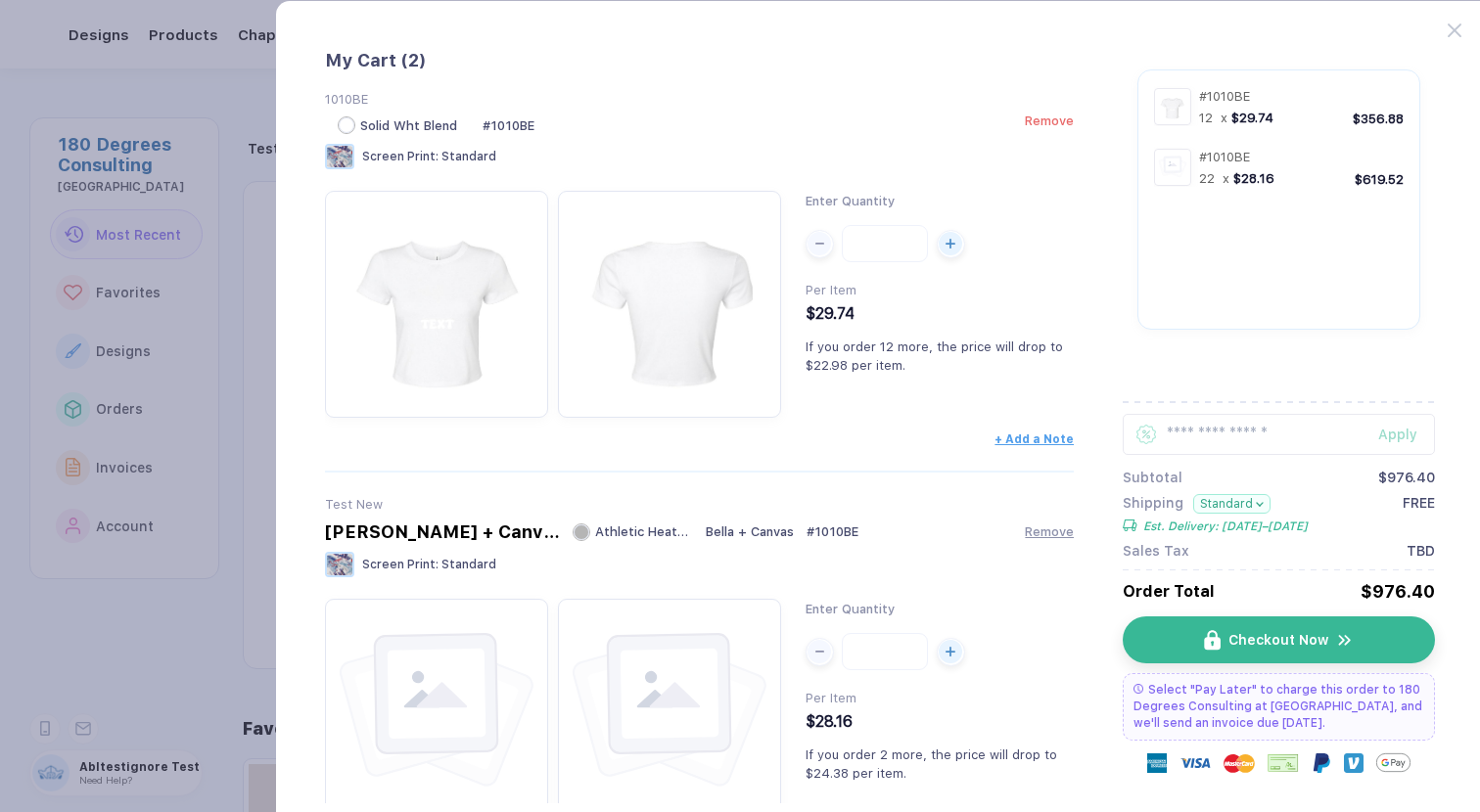
click at [1060, 127] on span "Remove" at bounding box center [1049, 121] width 49 height 15
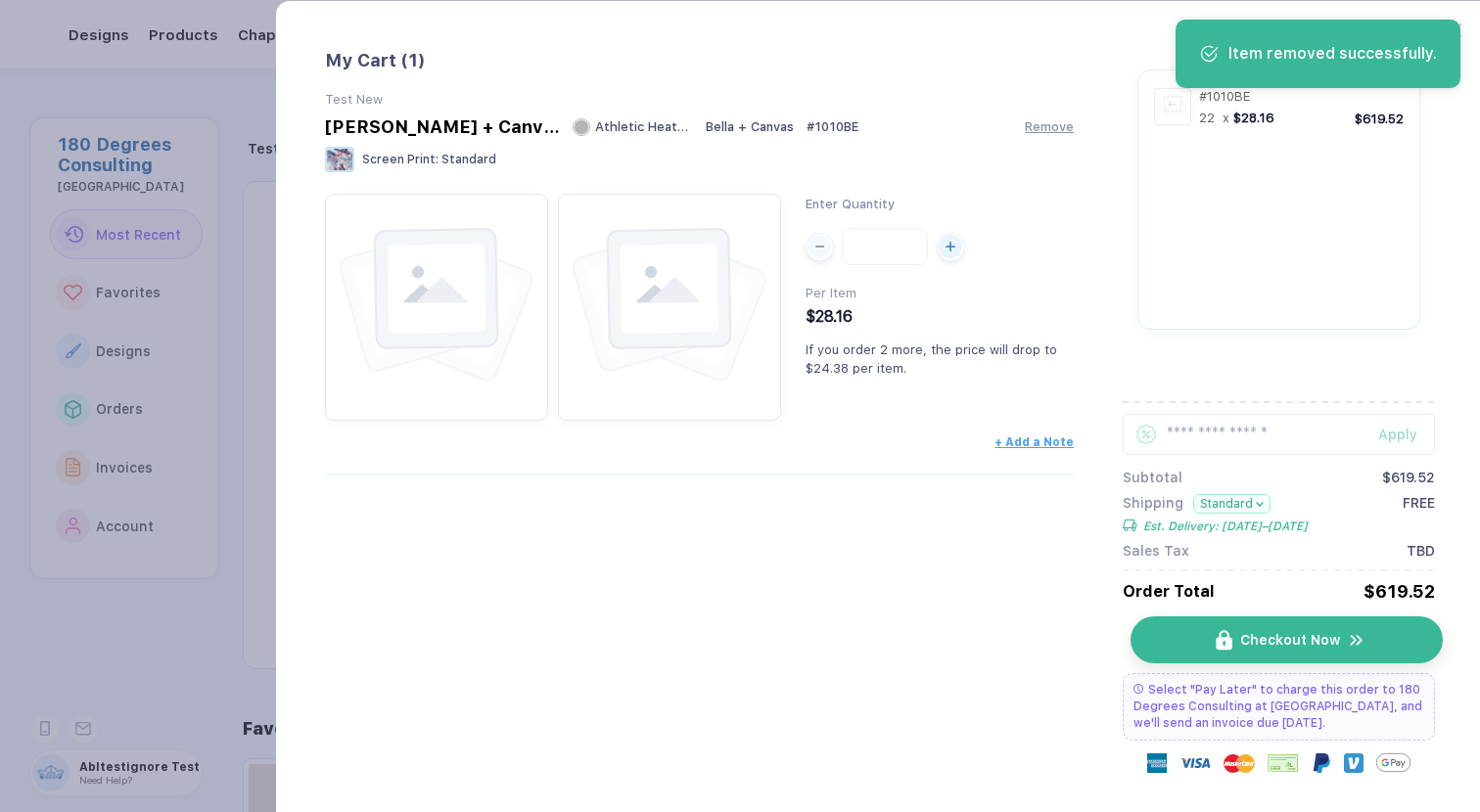
click at [1306, 630] on button "Checkout Now" at bounding box center [1285, 640] width 311 height 47
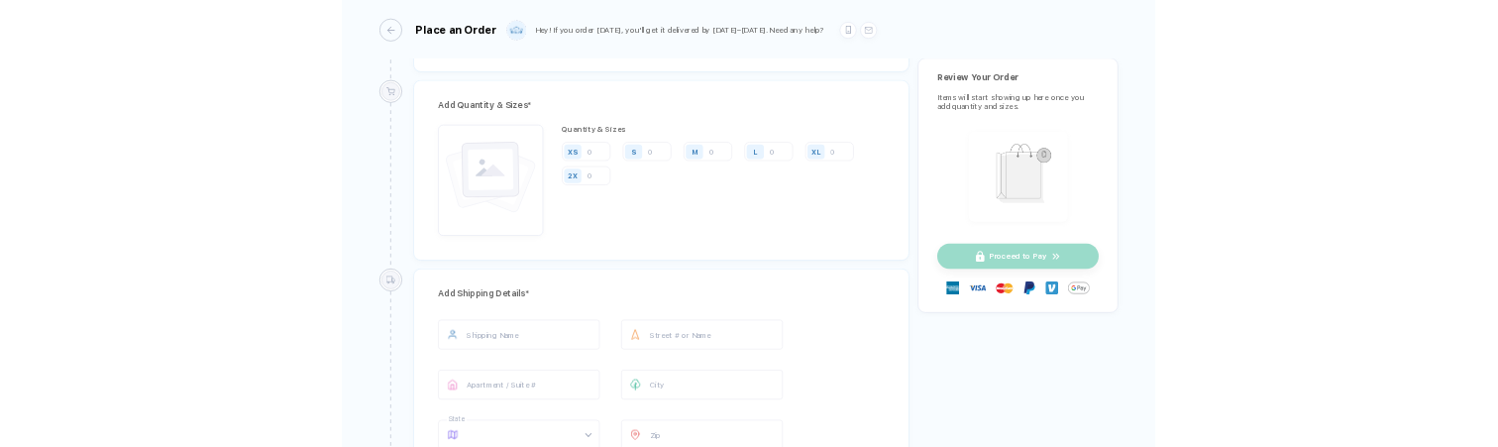
scroll to position [783, 0]
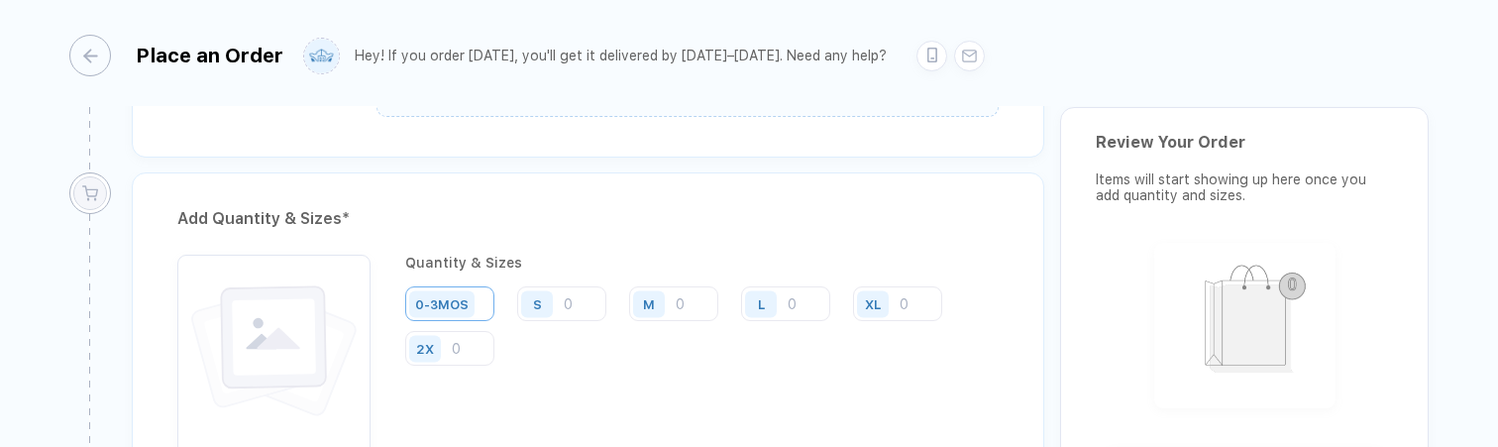
click at [494, 306] on input "number" at bounding box center [449, 303] width 89 height 35
click at [494, 305] on input "number" at bounding box center [449, 303] width 89 height 35
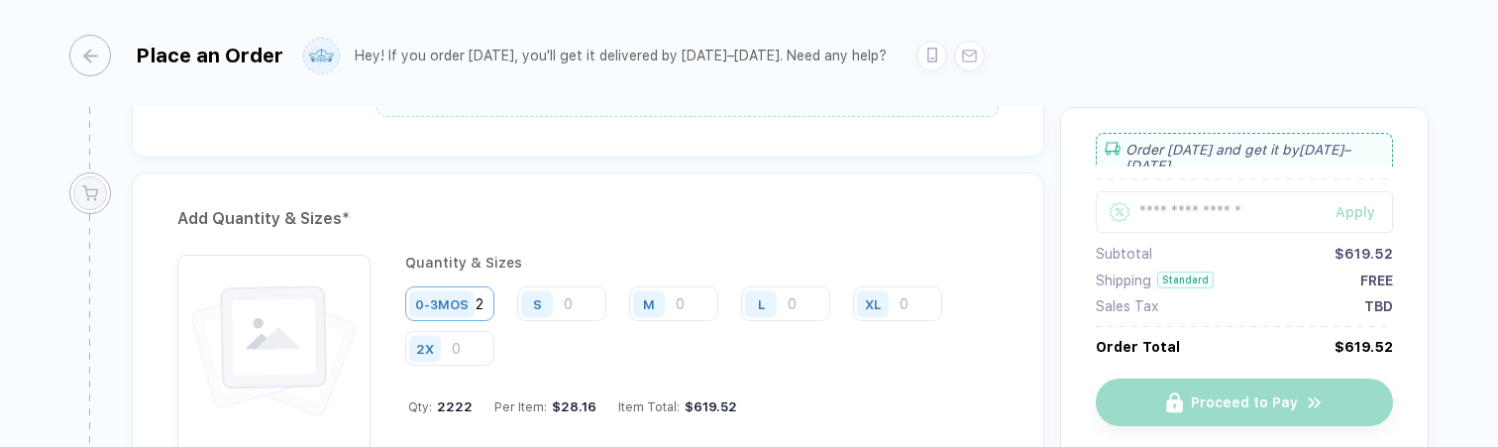
type input "22222"
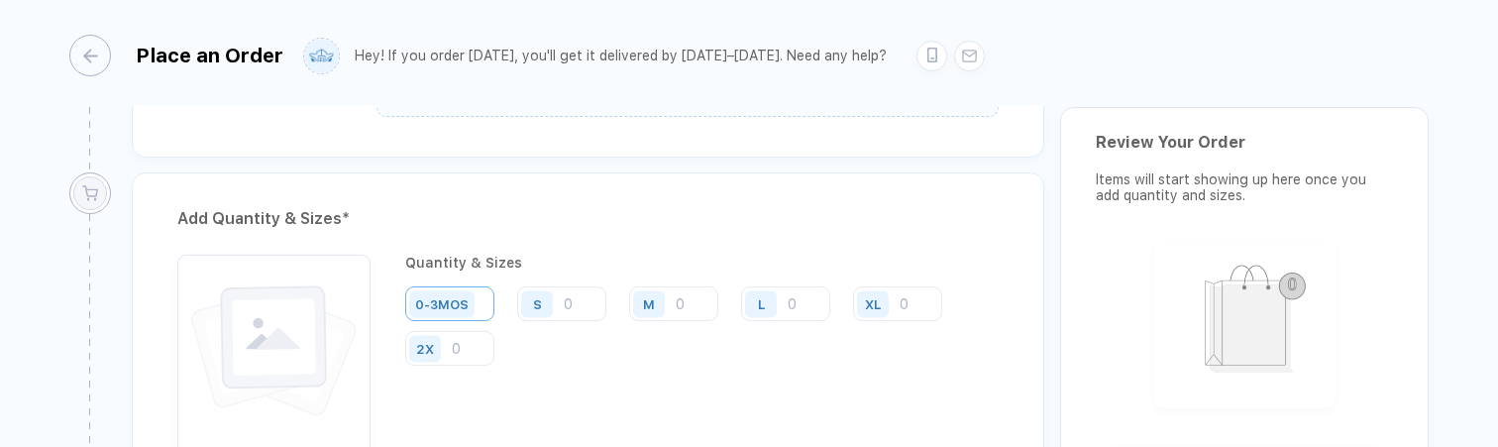
click at [494, 300] on input "number" at bounding box center [449, 303] width 89 height 35
click at [479, 298] on div "0-3MOS" at bounding box center [444, 303] width 79 height 35
click at [460, 293] on div "0-3MOS" at bounding box center [441, 303] width 65 height 27
click at [465, 300] on div "0-3MOS" at bounding box center [441, 303] width 53 height 15
click at [922, 321] on div "XL" at bounding box center [905, 304] width 104 height 37
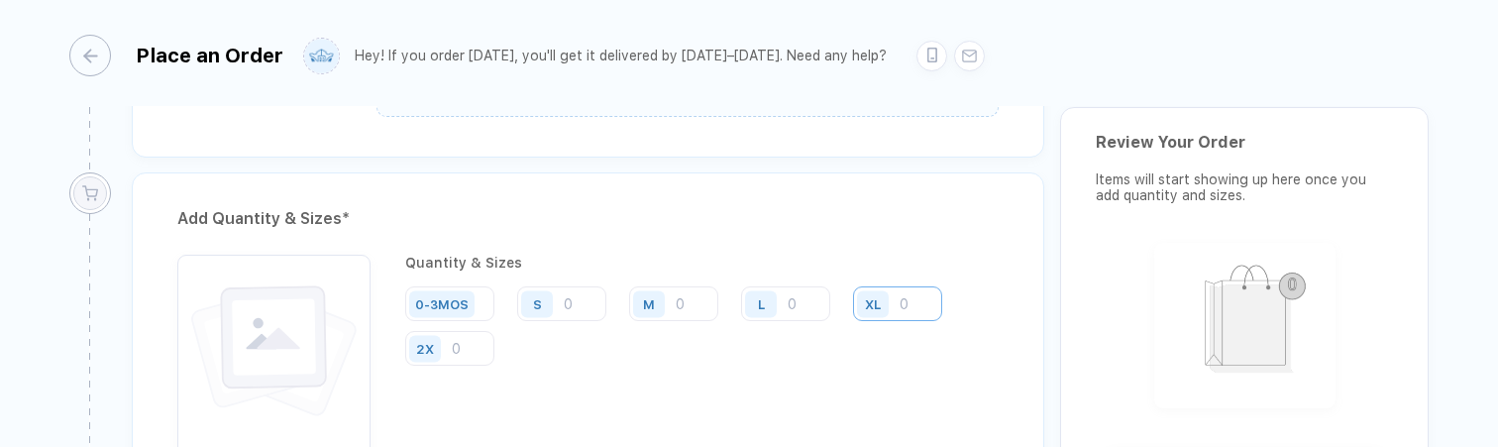
click at [910, 300] on input "number" at bounding box center [897, 303] width 89 height 35
click at [480, 294] on div "0-3MOS" at bounding box center [444, 303] width 79 height 35
click at [488, 306] on input "number" at bounding box center [449, 303] width 89 height 35
click at [591, 303] on input "number" at bounding box center [561, 303] width 89 height 35
click at [447, 298] on div "0-3MOS" at bounding box center [441, 303] width 53 height 15
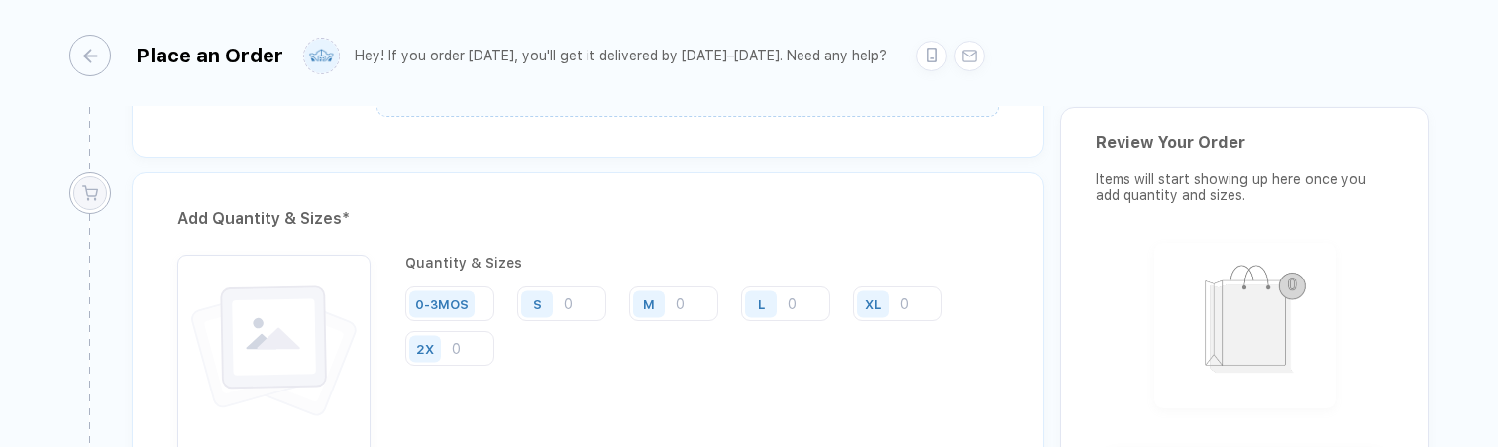
click at [503, 298] on div "0-3MOS" at bounding box center [457, 304] width 104 height 37
click at [455, 298] on div "0-3MOS" at bounding box center [441, 303] width 53 height 15
click at [489, 299] on input "number" at bounding box center [449, 303] width 89 height 35
